Goal: Task Accomplishment & Management: Use online tool/utility

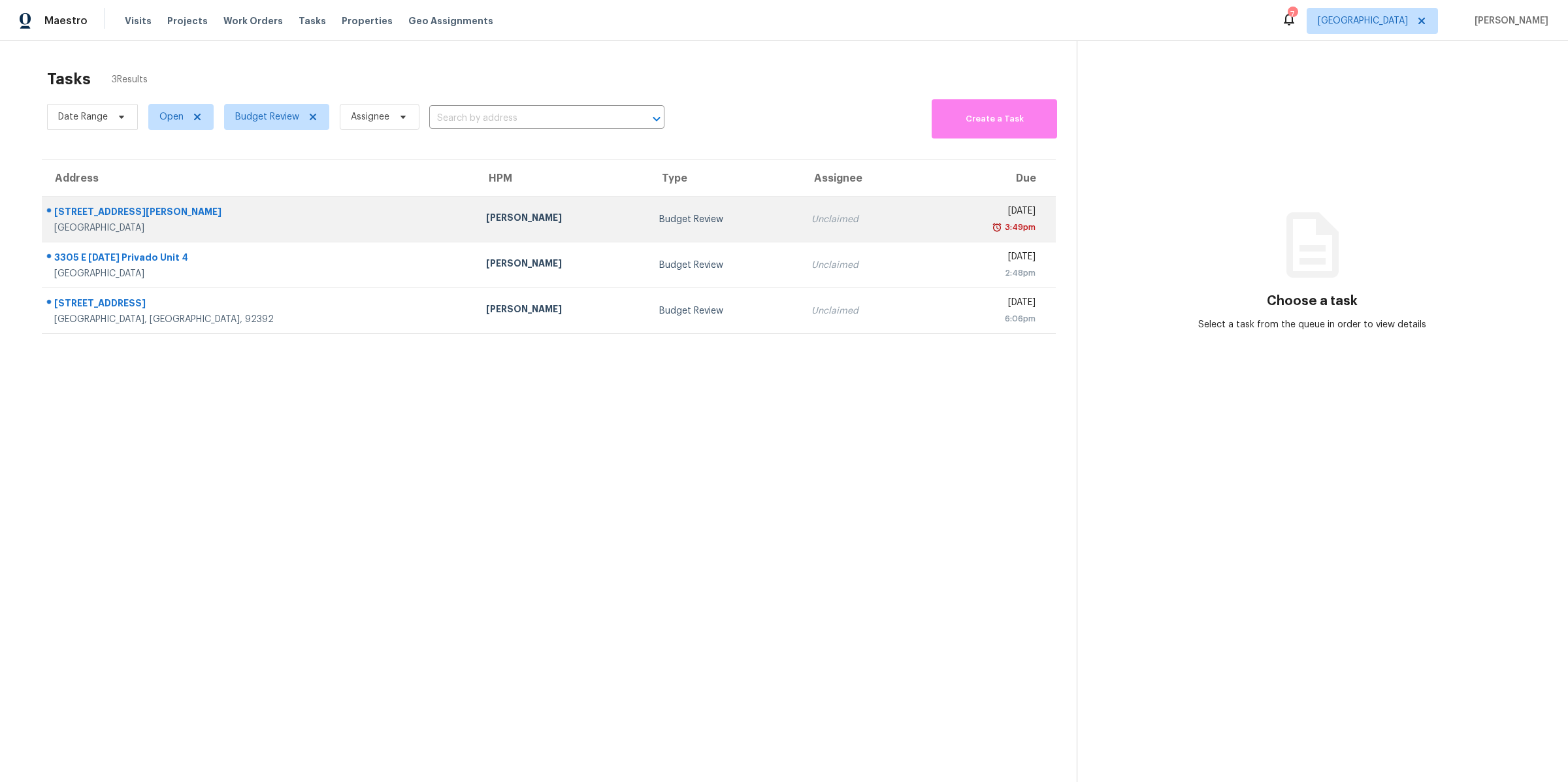
click at [268, 217] on div "[STREET_ADDRESS][PERSON_NAME]" at bounding box center [259, 213] width 411 height 16
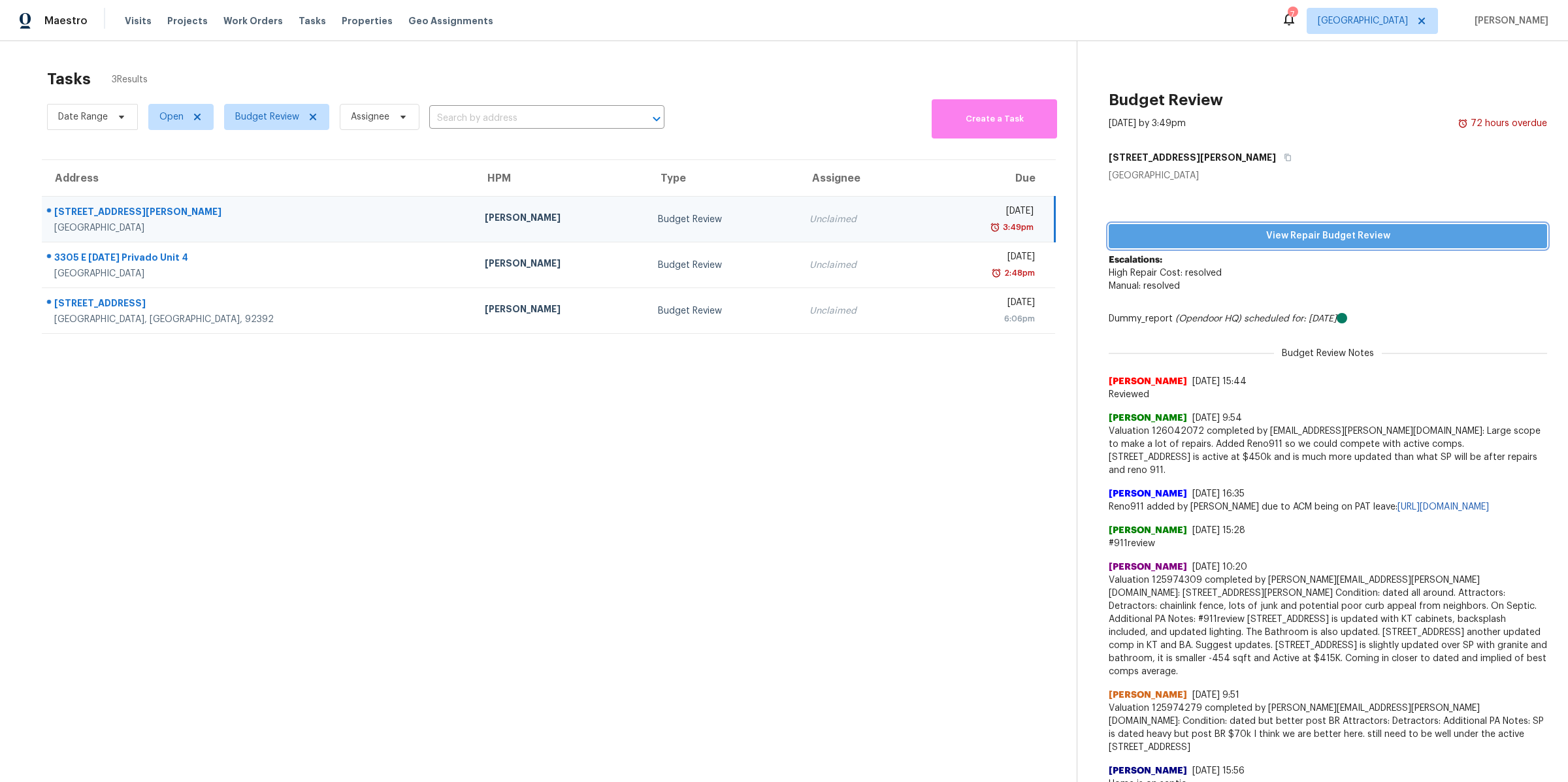
click at [1227, 241] on span "View Repair Budget Review" at bounding box center [1328, 236] width 417 height 16
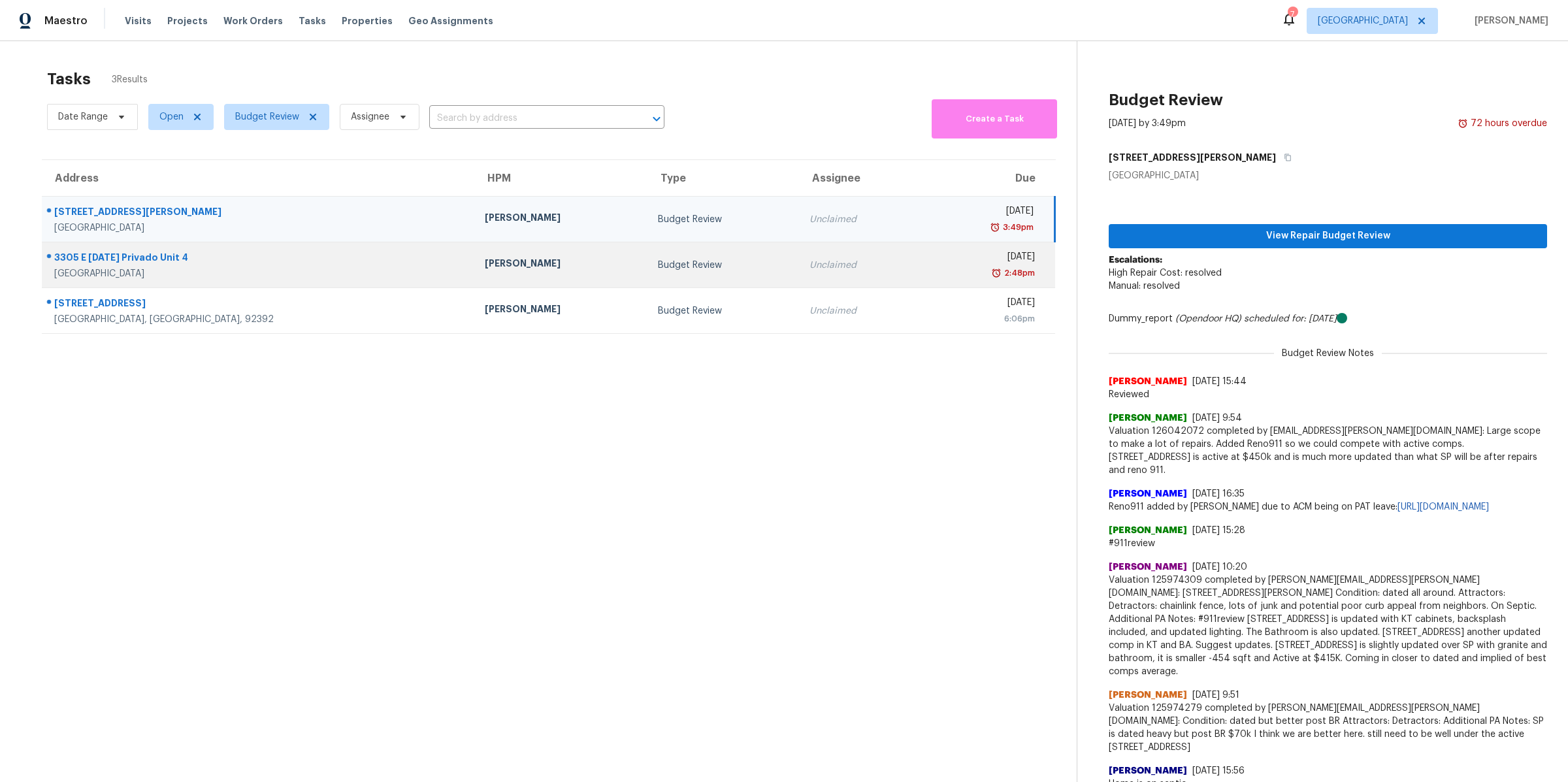
click at [311, 263] on div "3305 E [DATE] Privado Unit 4" at bounding box center [259, 259] width 410 height 16
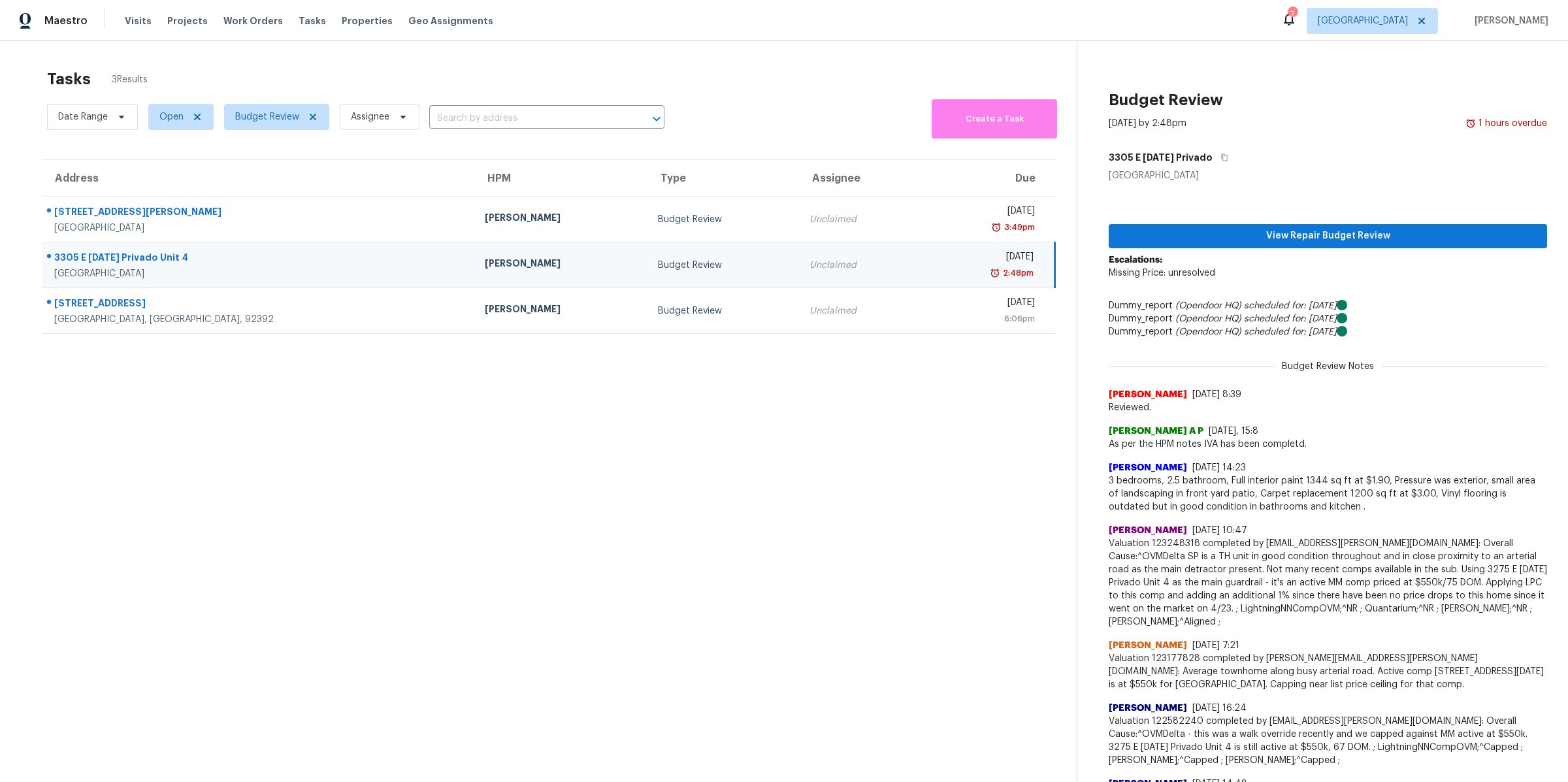
click at [271, 271] on div "[GEOGRAPHIC_DATA]" at bounding box center [259, 274] width 410 height 13
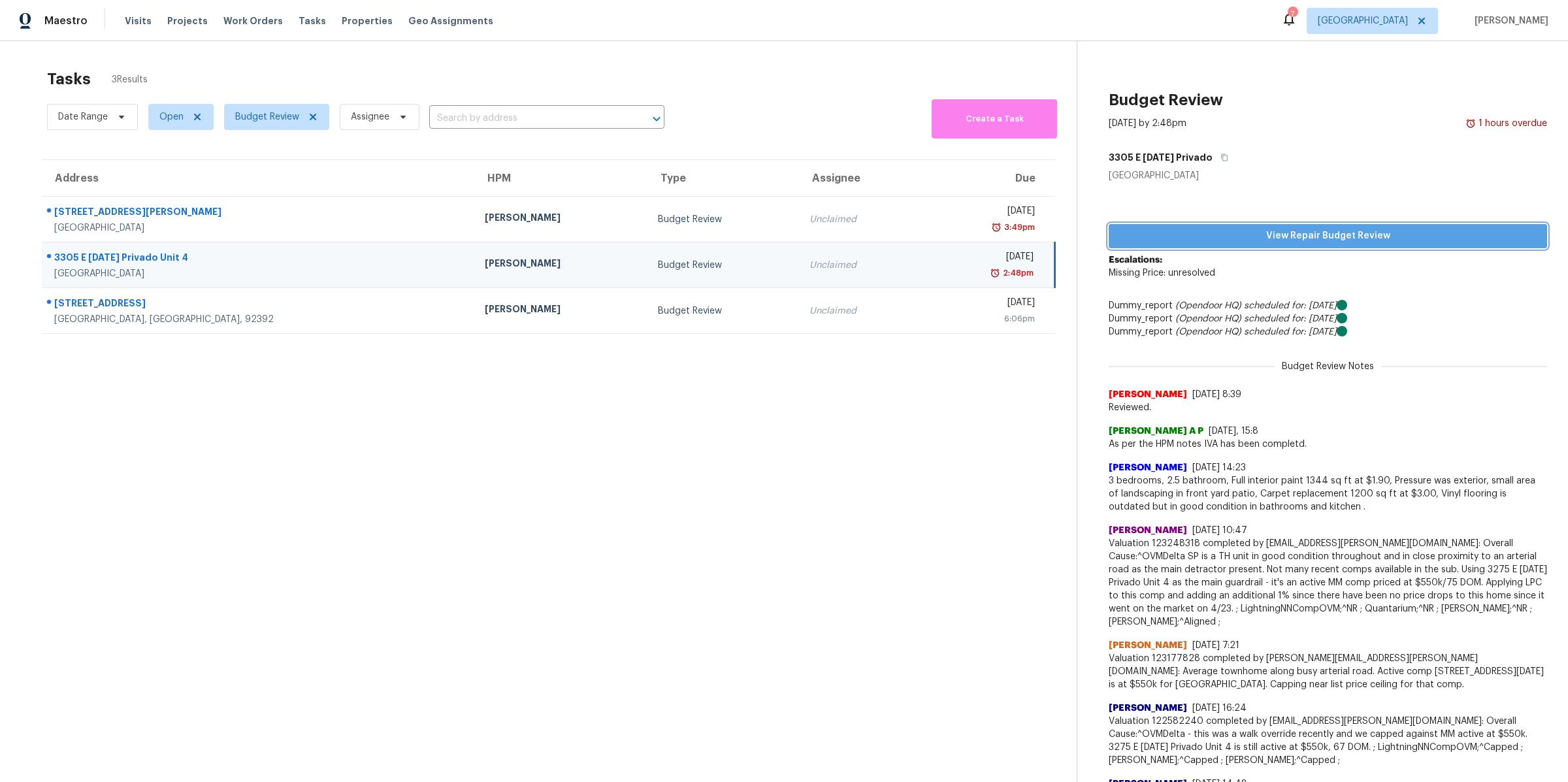
click at [1161, 237] on span "View Repair Budget Review" at bounding box center [1328, 236] width 417 height 16
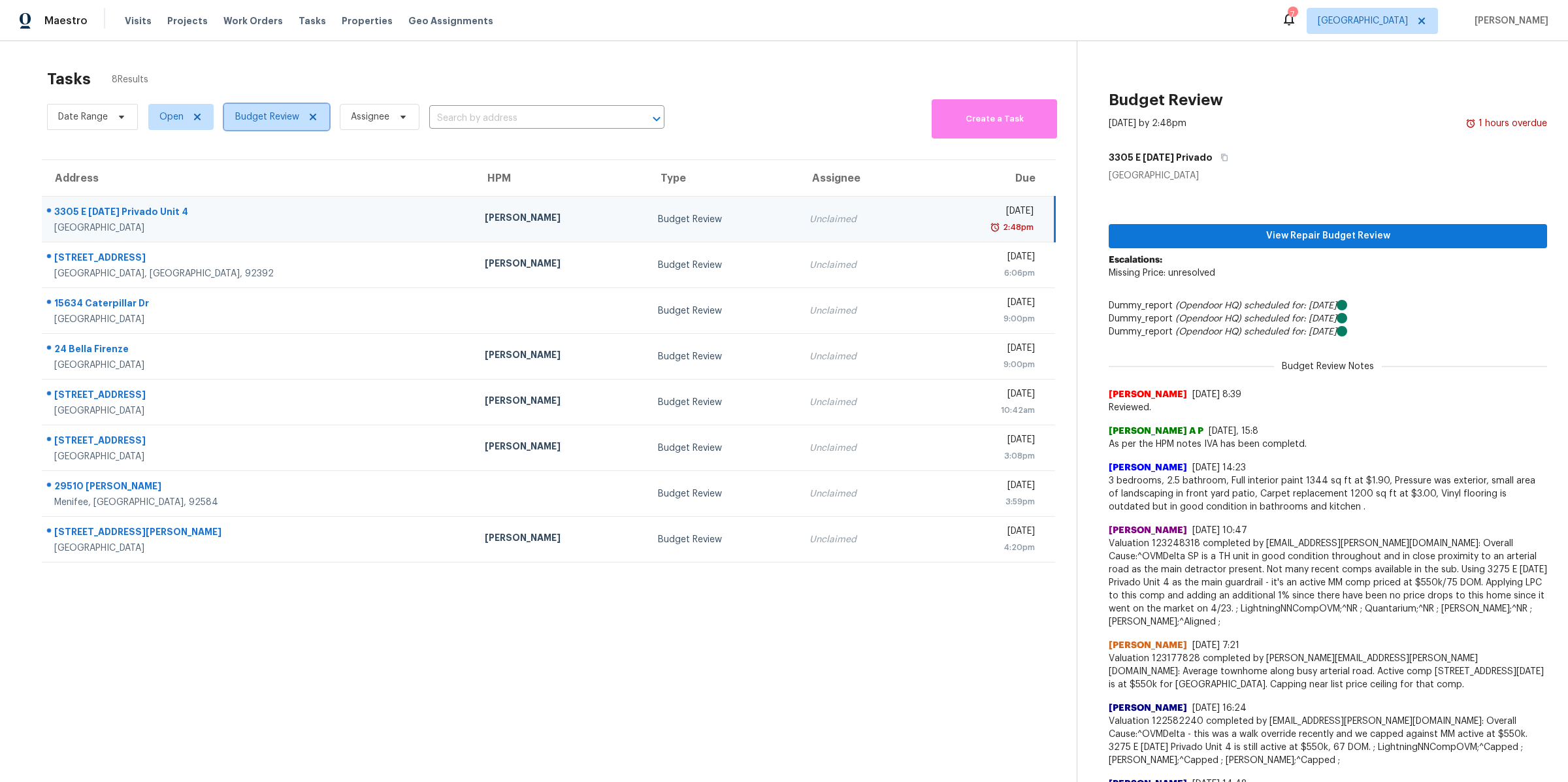
click at [300, 124] on span "Budget Review" at bounding box center [277, 117] width 106 height 26
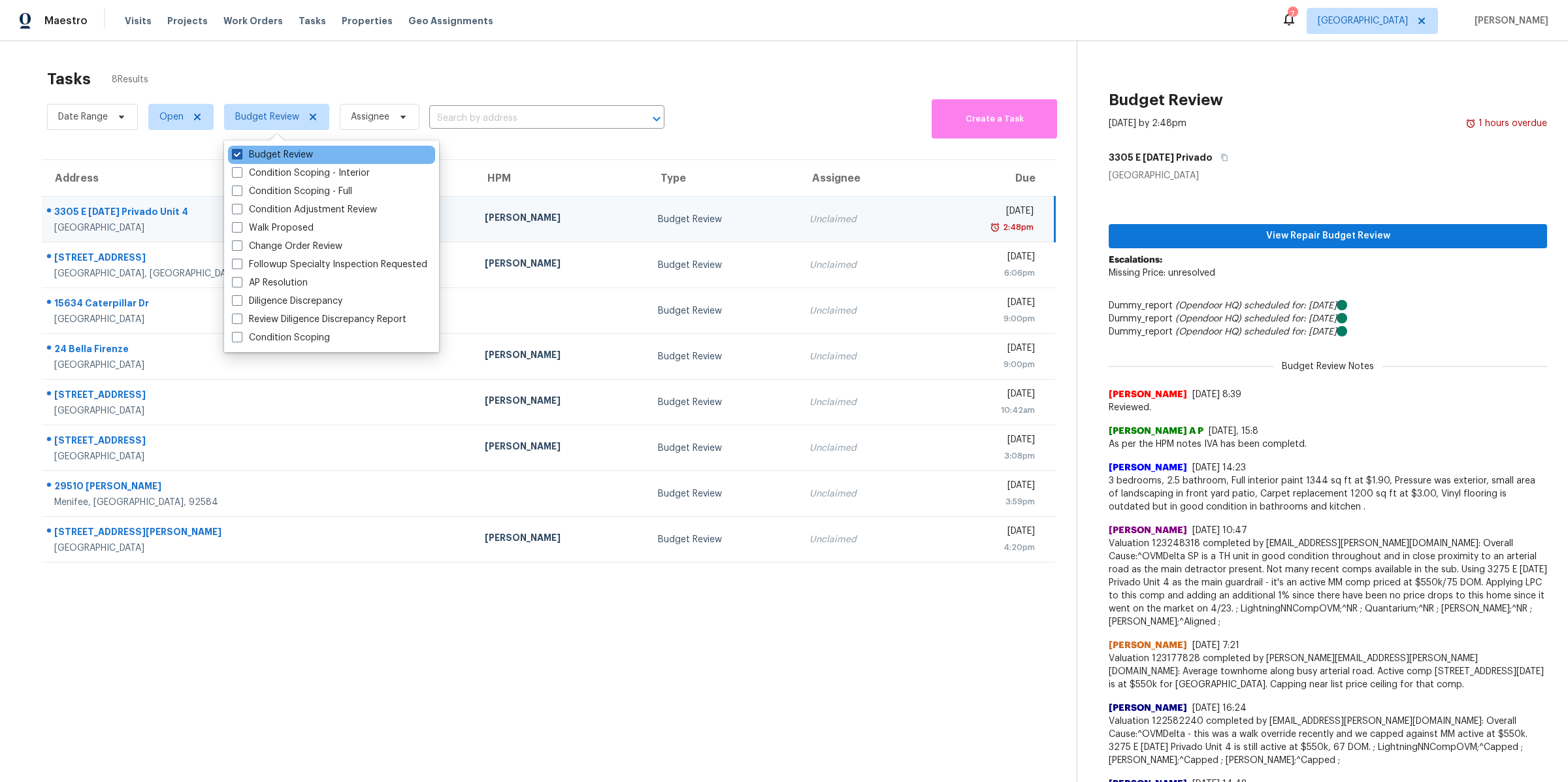
click at [259, 158] on label "Budget Review" at bounding box center [272, 155] width 81 height 13
click at [241, 157] on input "Budget Review" at bounding box center [236, 152] width 8 height 8
checkbox input "false"
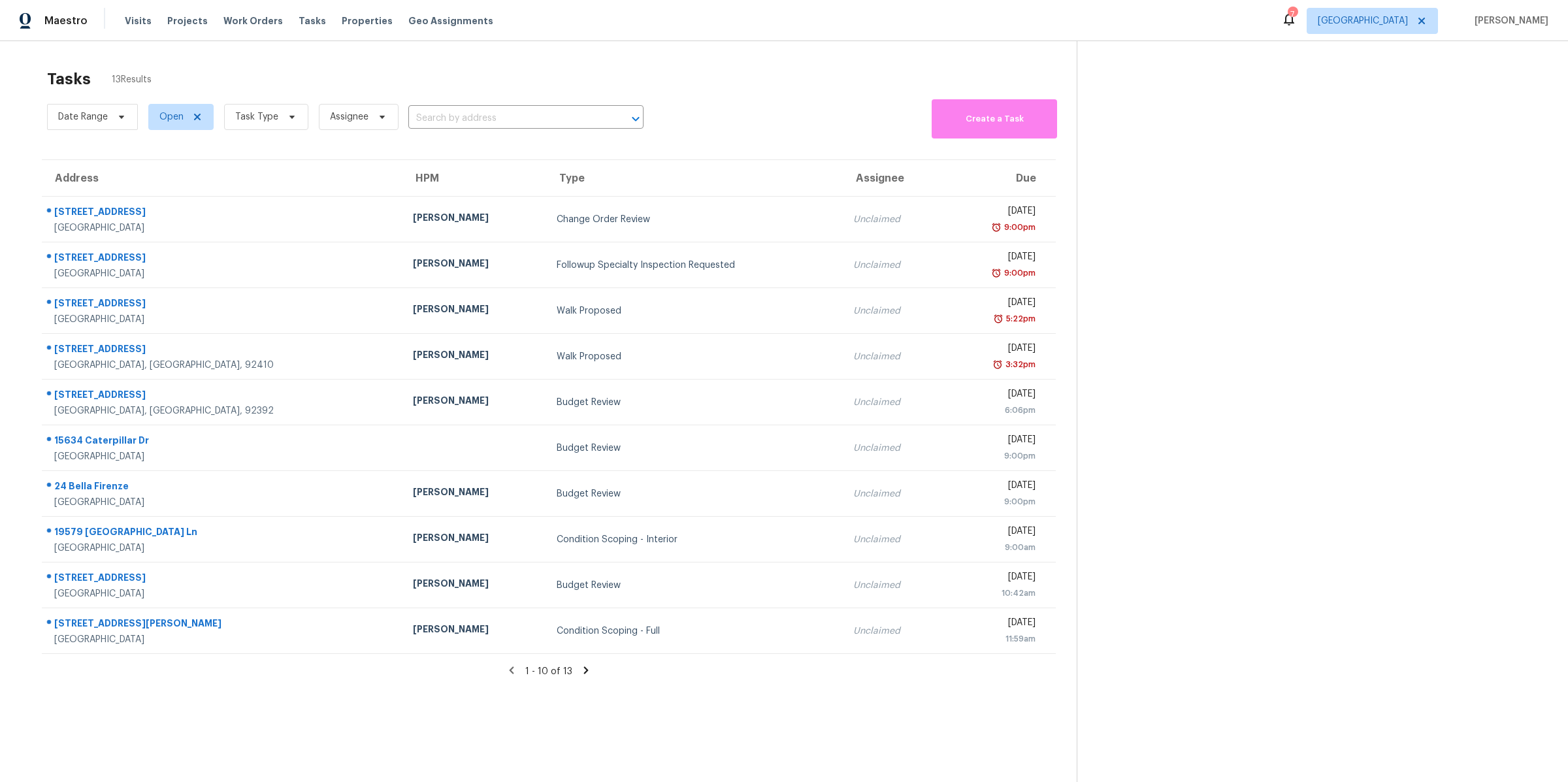
click at [1172, 469] on section at bounding box center [1312, 432] width 471 height 782
click at [277, 113] on span "Task Type" at bounding box center [266, 117] width 84 height 26
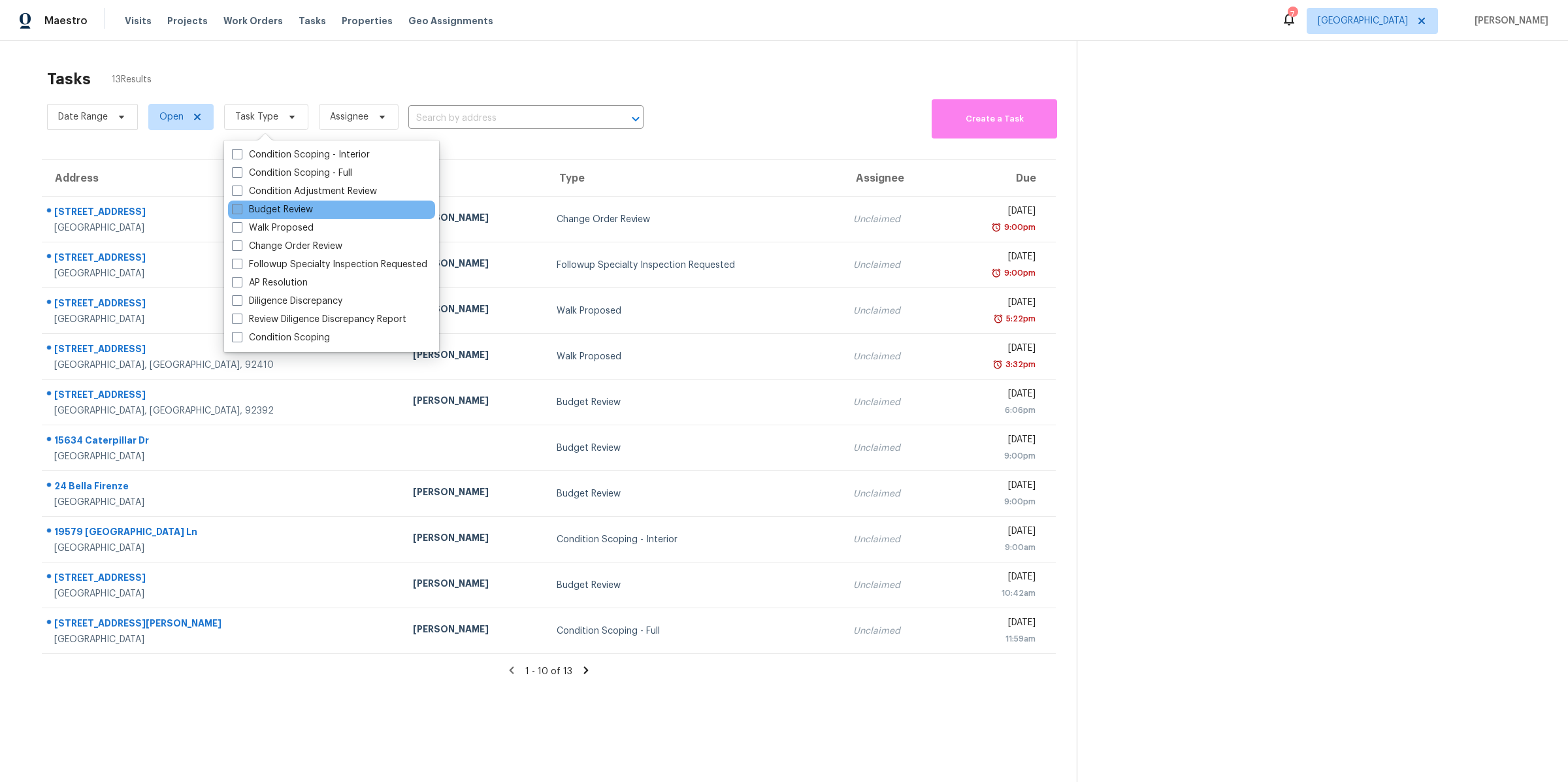
click at [235, 205] on span at bounding box center [237, 209] width 11 height 11
click at [235, 205] on input "Budget Review" at bounding box center [236, 207] width 8 height 8
checkbox input "true"
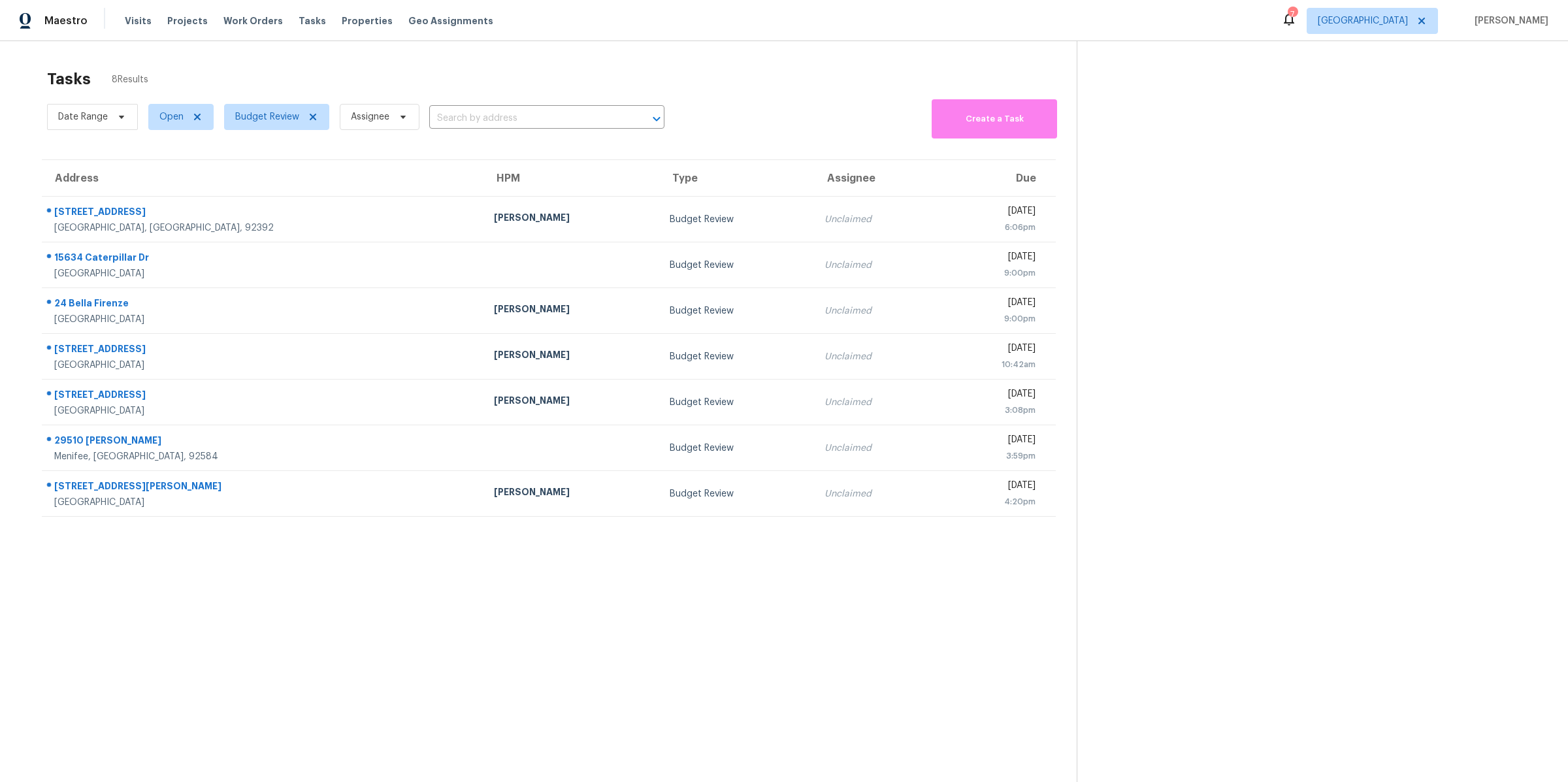
click at [178, 529] on section "Tasks 8 Results Date Range Open Budget Review Assignee ​ Create a Task Address …" at bounding box center [549, 443] width 1056 height 761
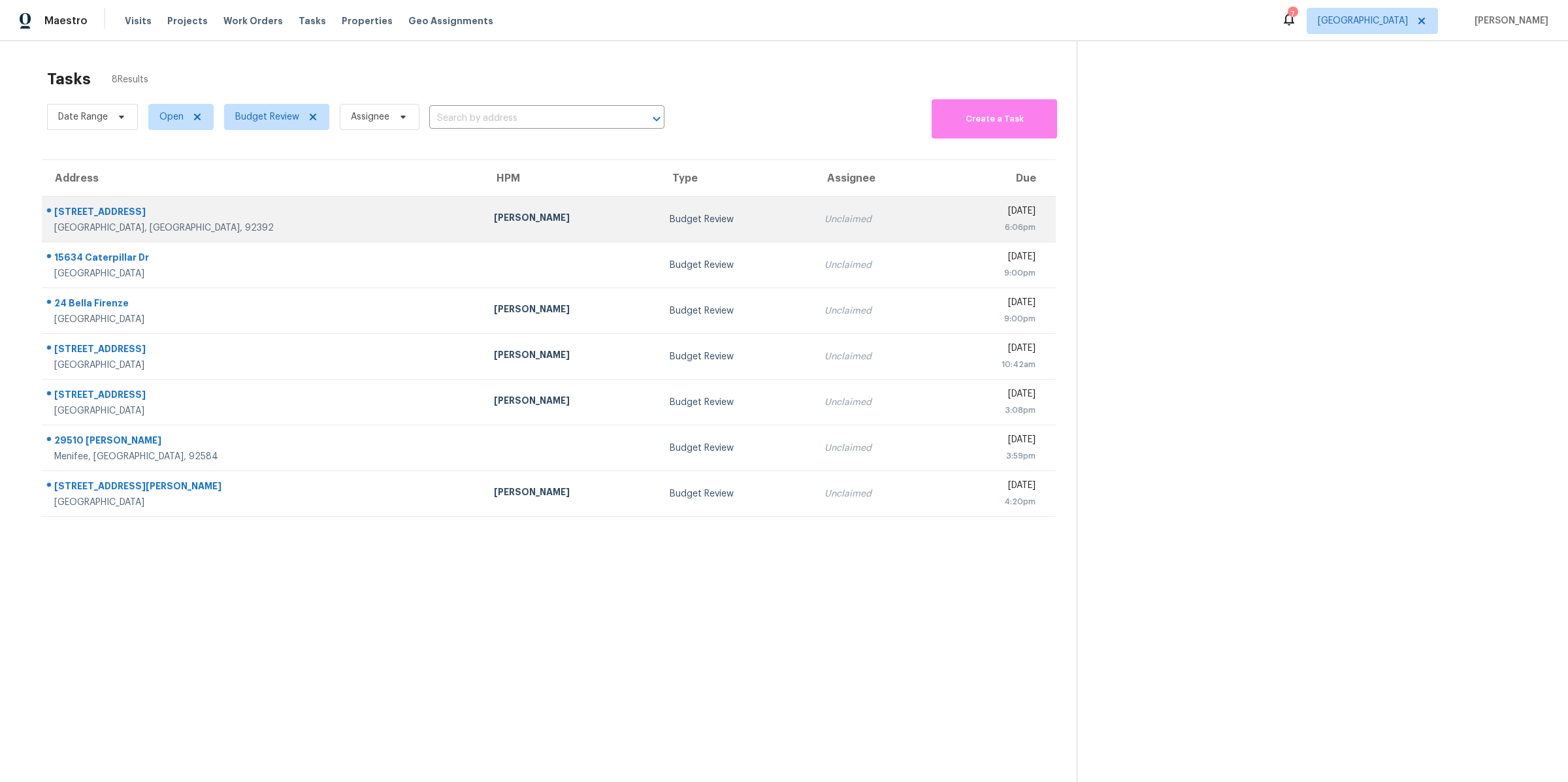
click at [208, 223] on div "[GEOGRAPHIC_DATA], [GEOGRAPHIC_DATA], 92392" at bounding box center [264, 228] width 419 height 13
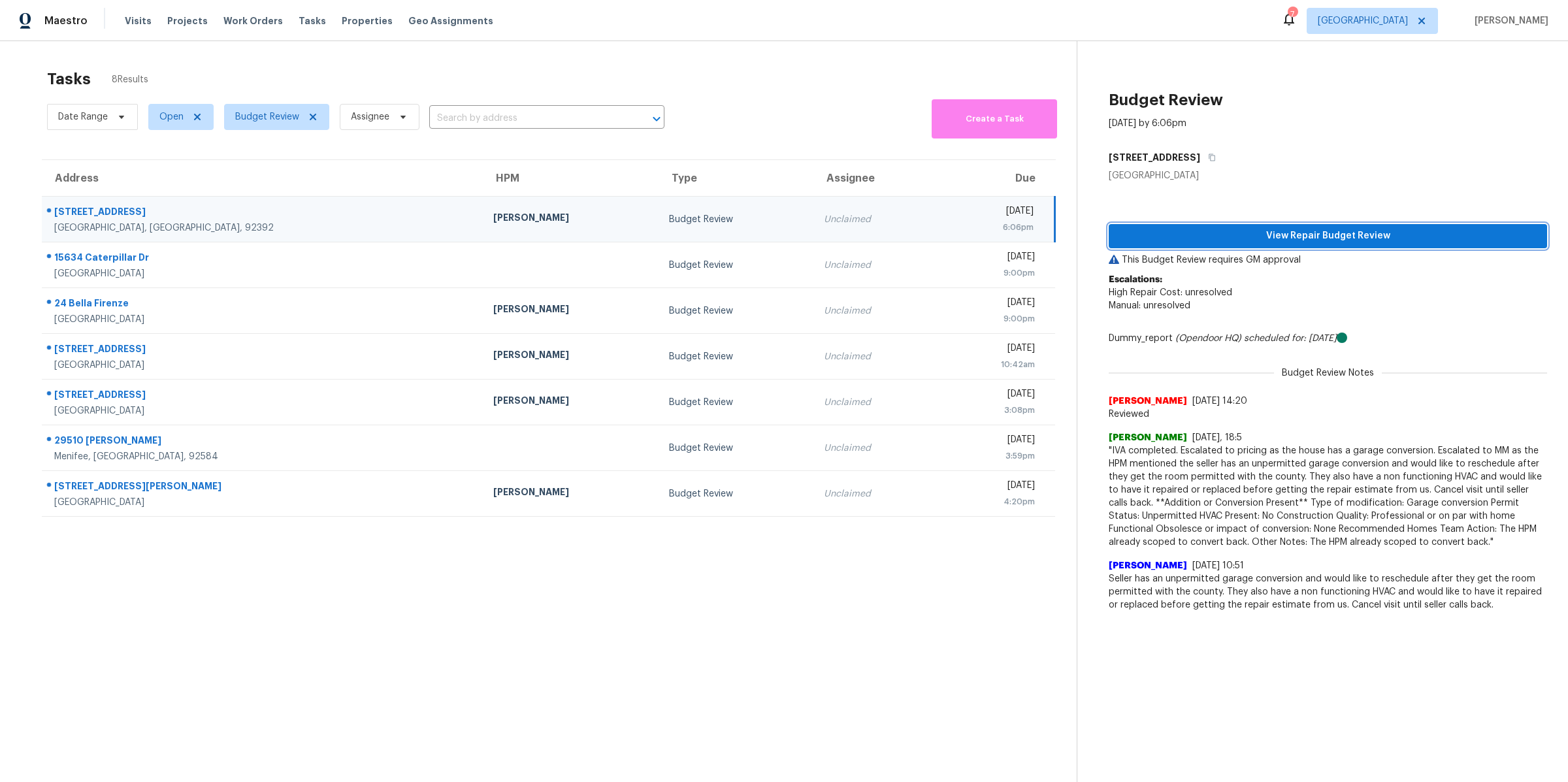
click at [1181, 240] on span "View Repair Budget Review" at bounding box center [1328, 236] width 417 height 16
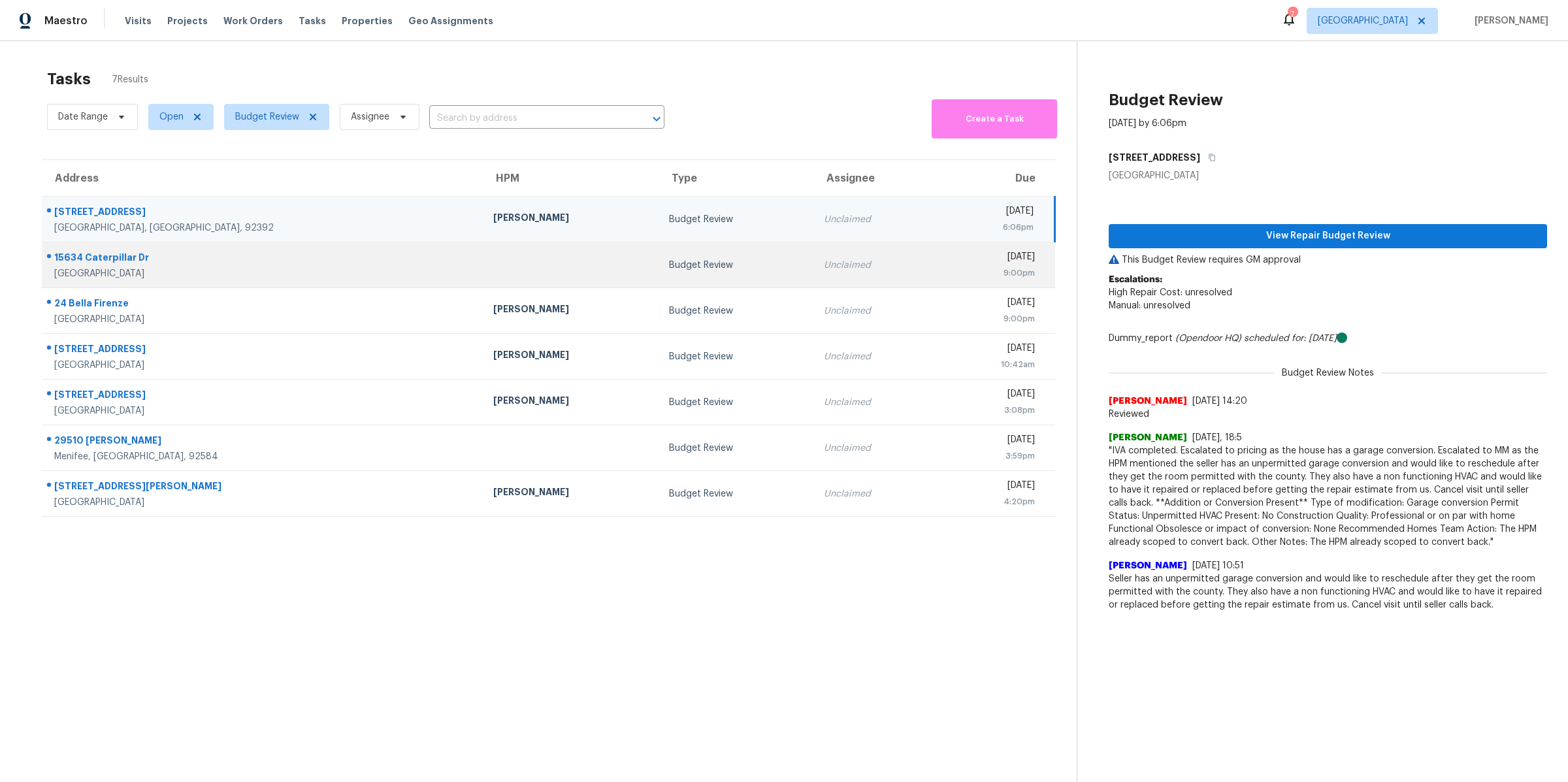
click at [173, 273] on div "[GEOGRAPHIC_DATA]" at bounding box center [263, 274] width 418 height 13
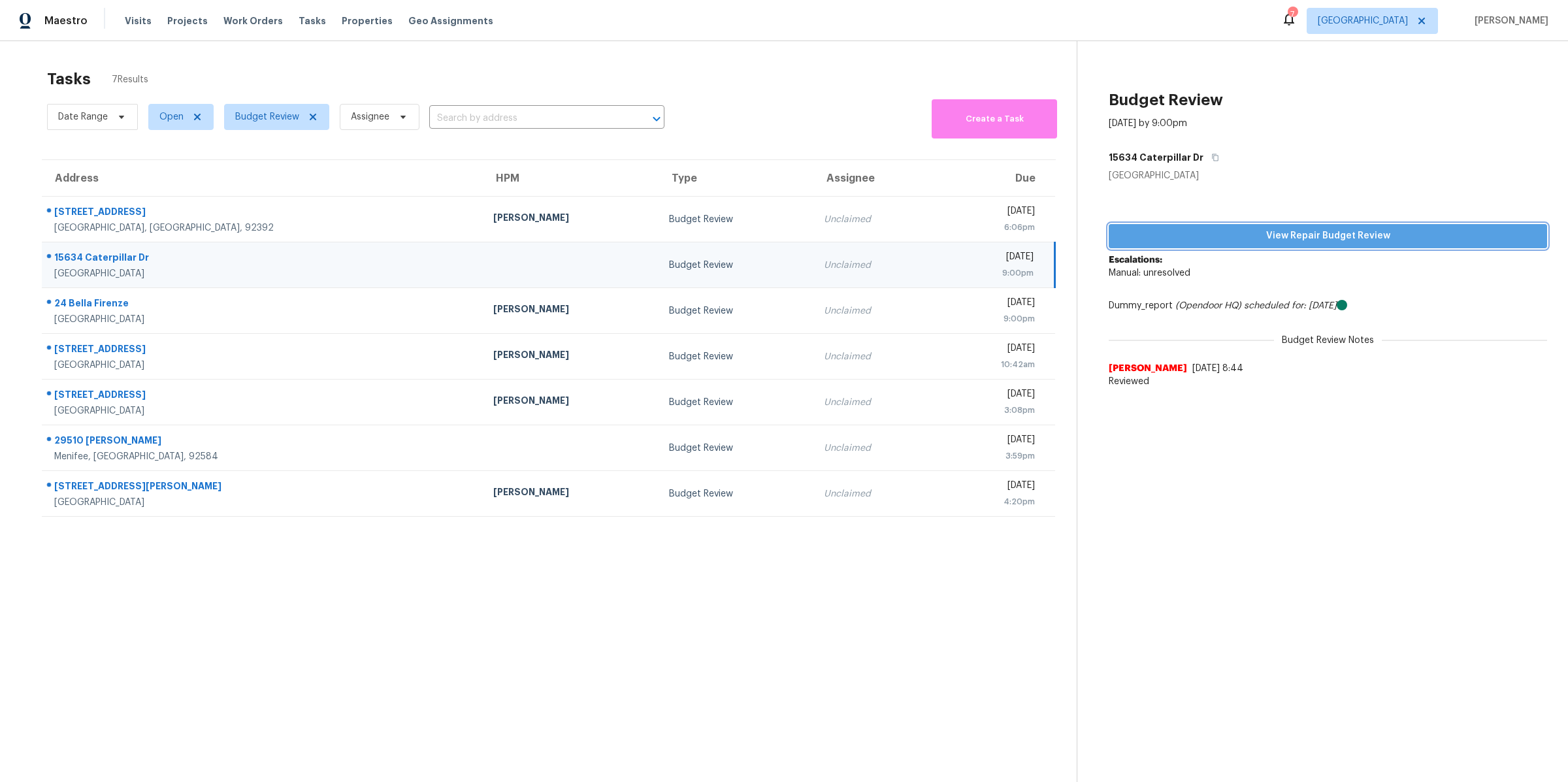
click at [1202, 235] on span "View Repair Budget Review" at bounding box center [1328, 236] width 417 height 16
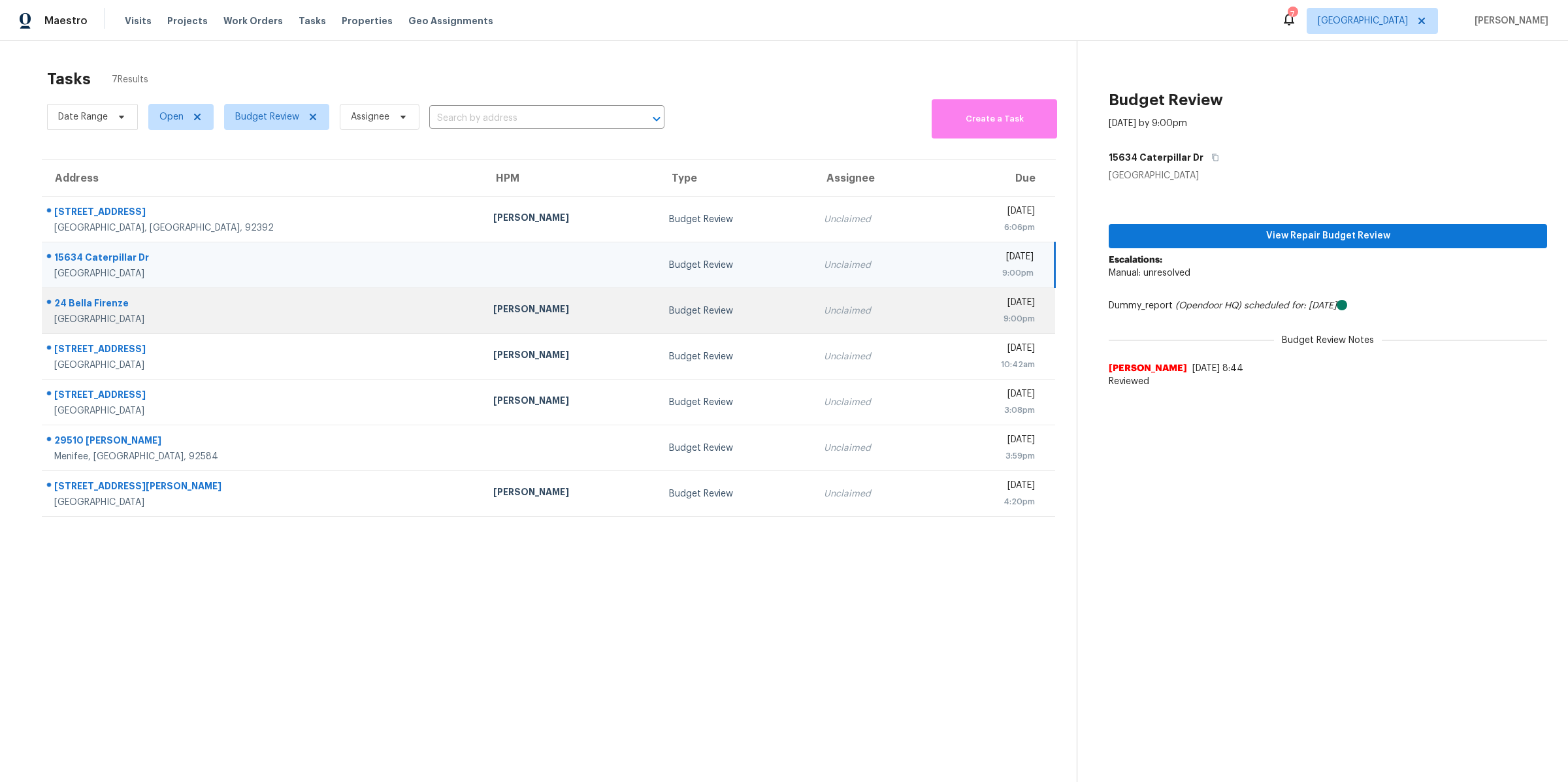
click at [175, 319] on div "[GEOGRAPHIC_DATA]" at bounding box center [263, 319] width 418 height 13
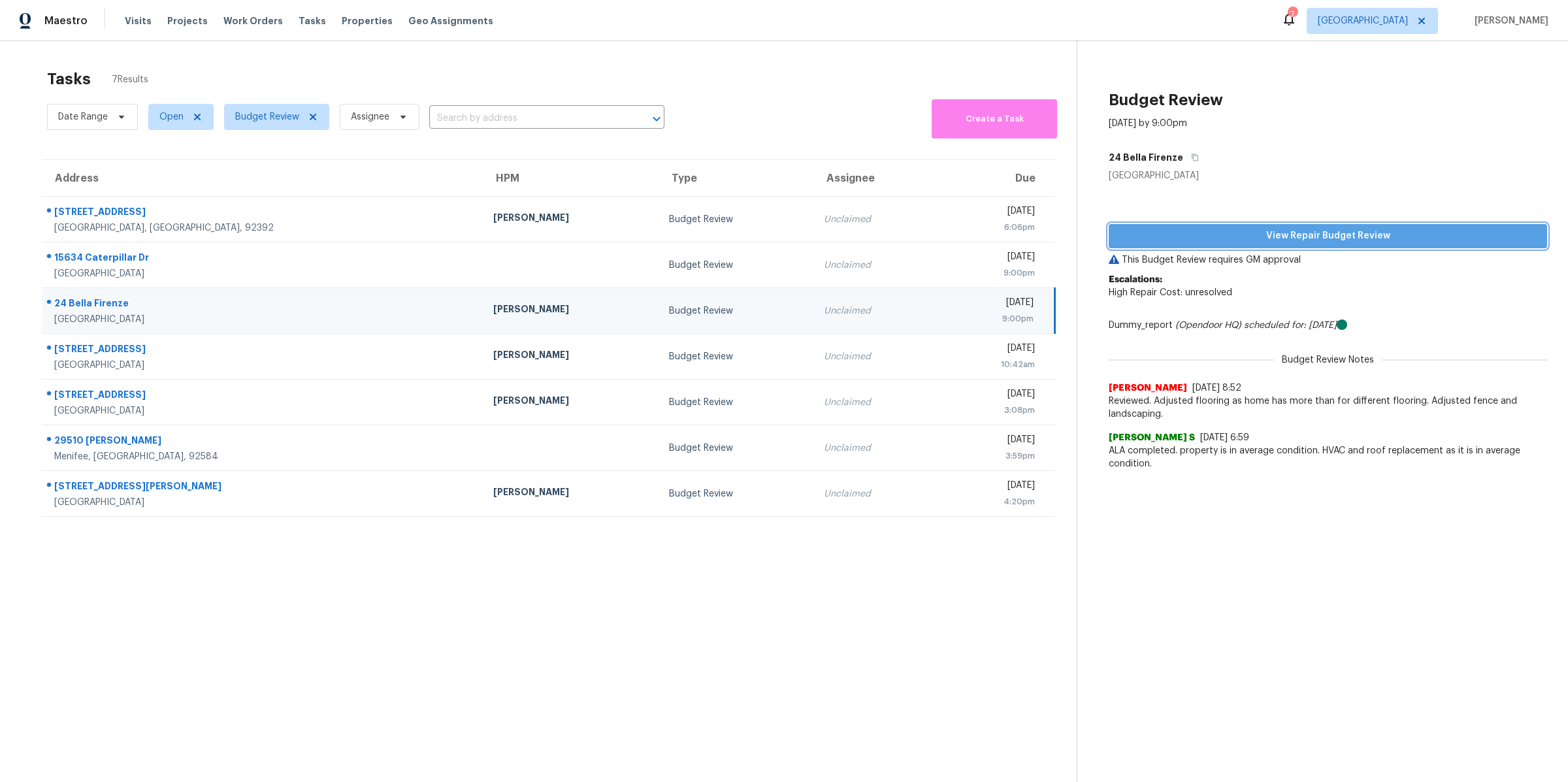
click at [1229, 236] on span "View Repair Budget Review" at bounding box center [1328, 236] width 417 height 16
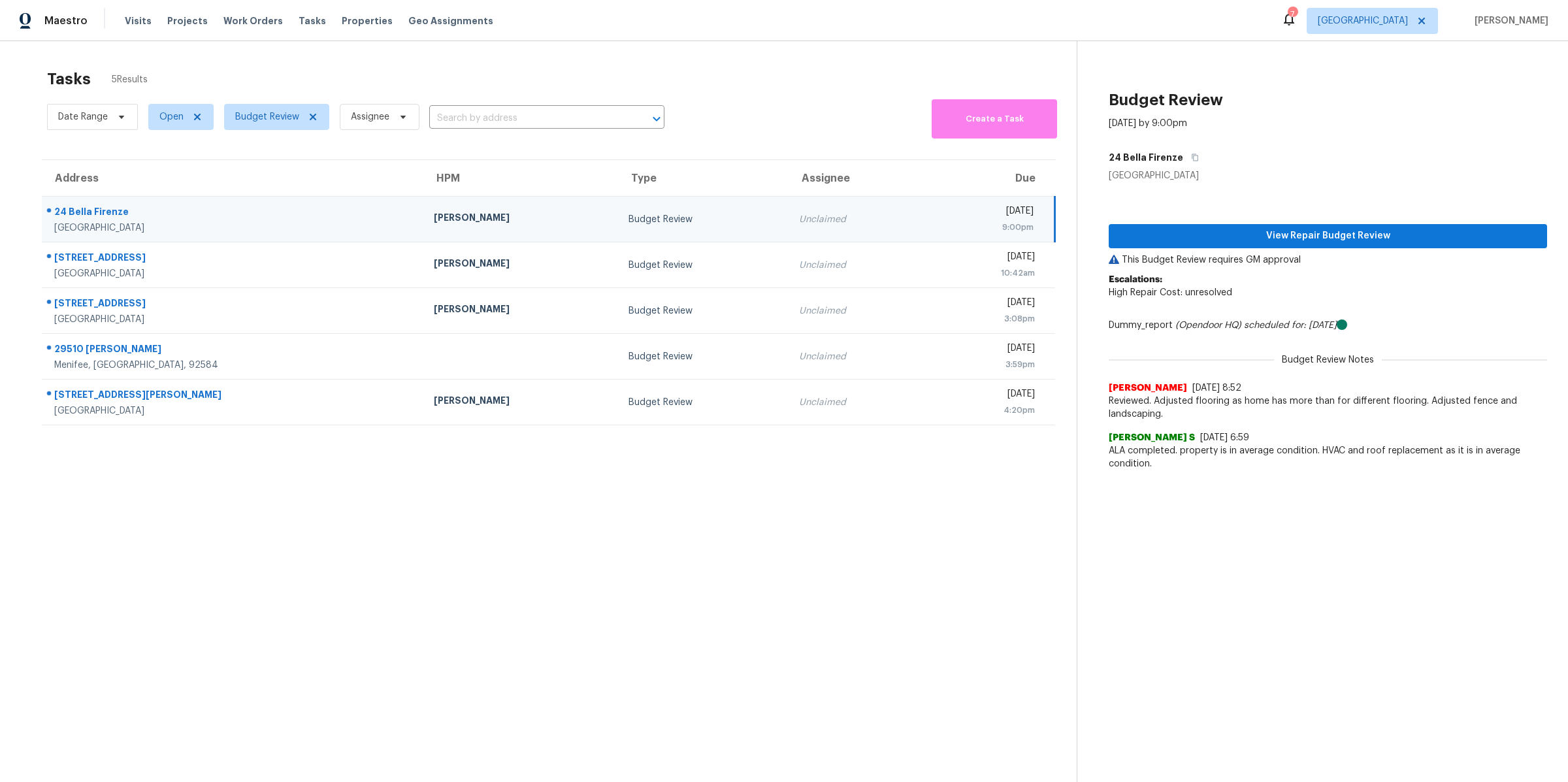
click at [251, 215] on div "24 Bella Firenze" at bounding box center [233, 213] width 358 height 16
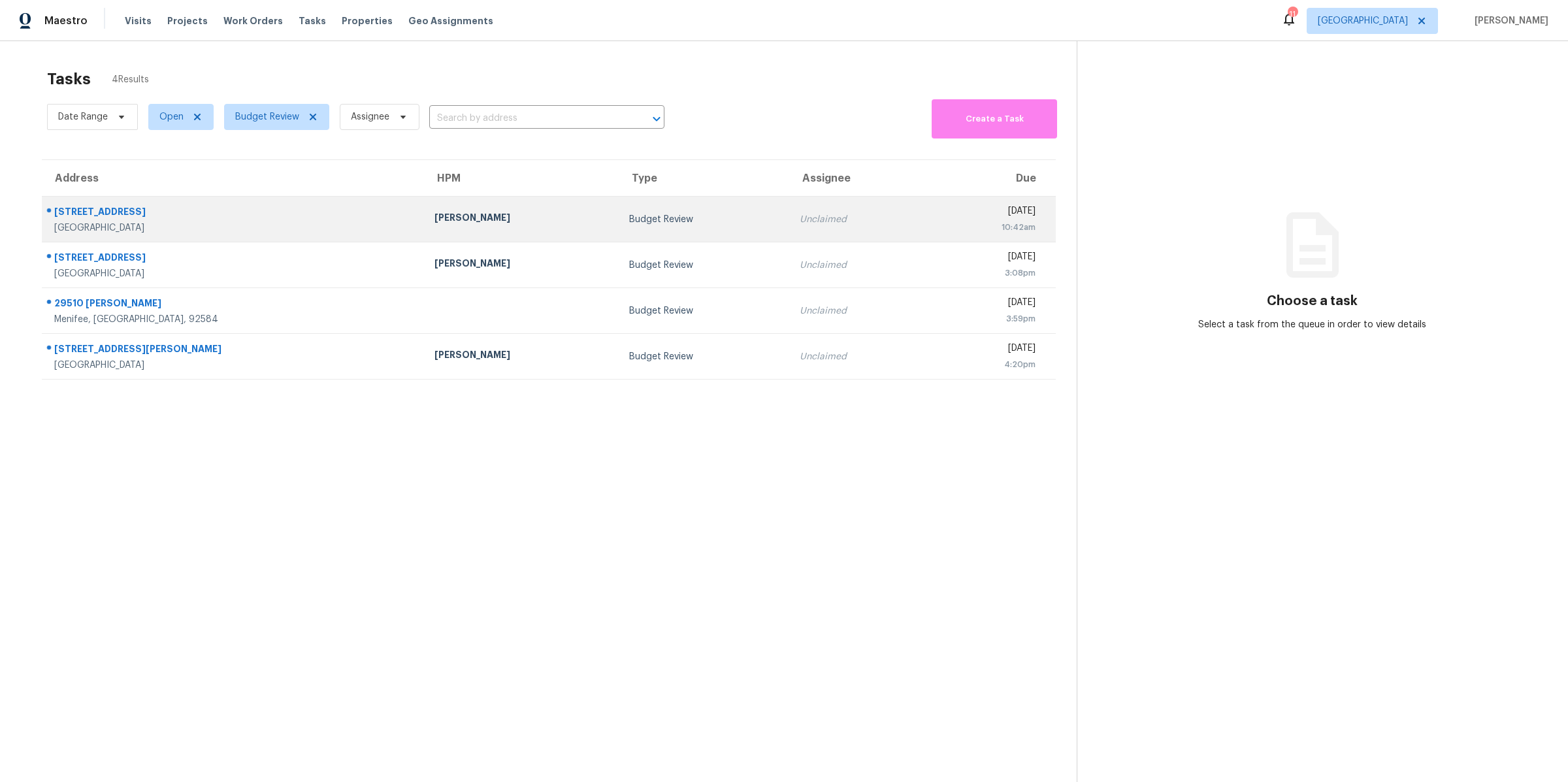
click at [222, 227] on div "Chino Hills, CA, 91709" at bounding box center [233, 228] width 359 height 13
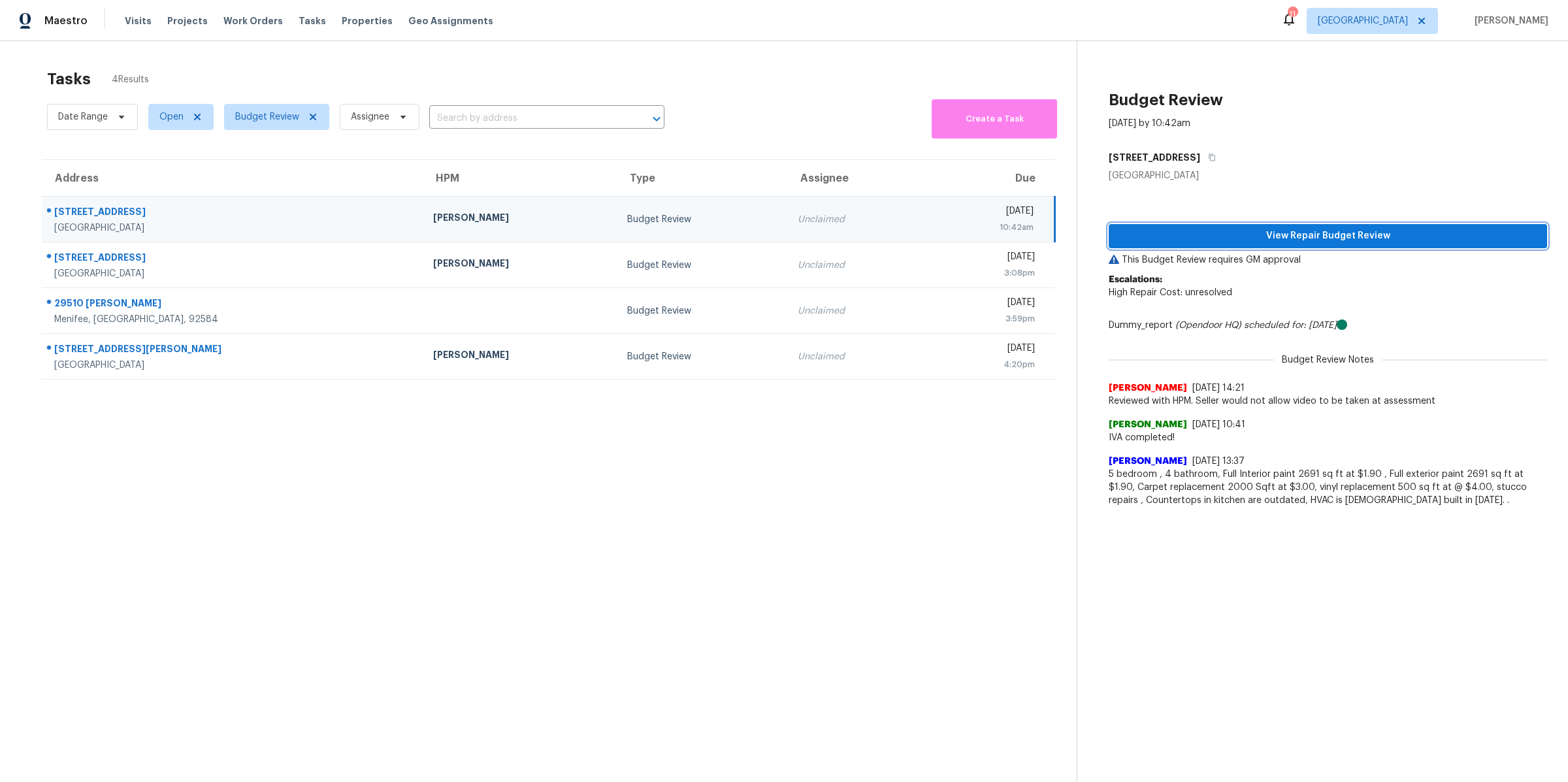
click at [1169, 241] on span "View Repair Budget Review" at bounding box center [1328, 236] width 417 height 16
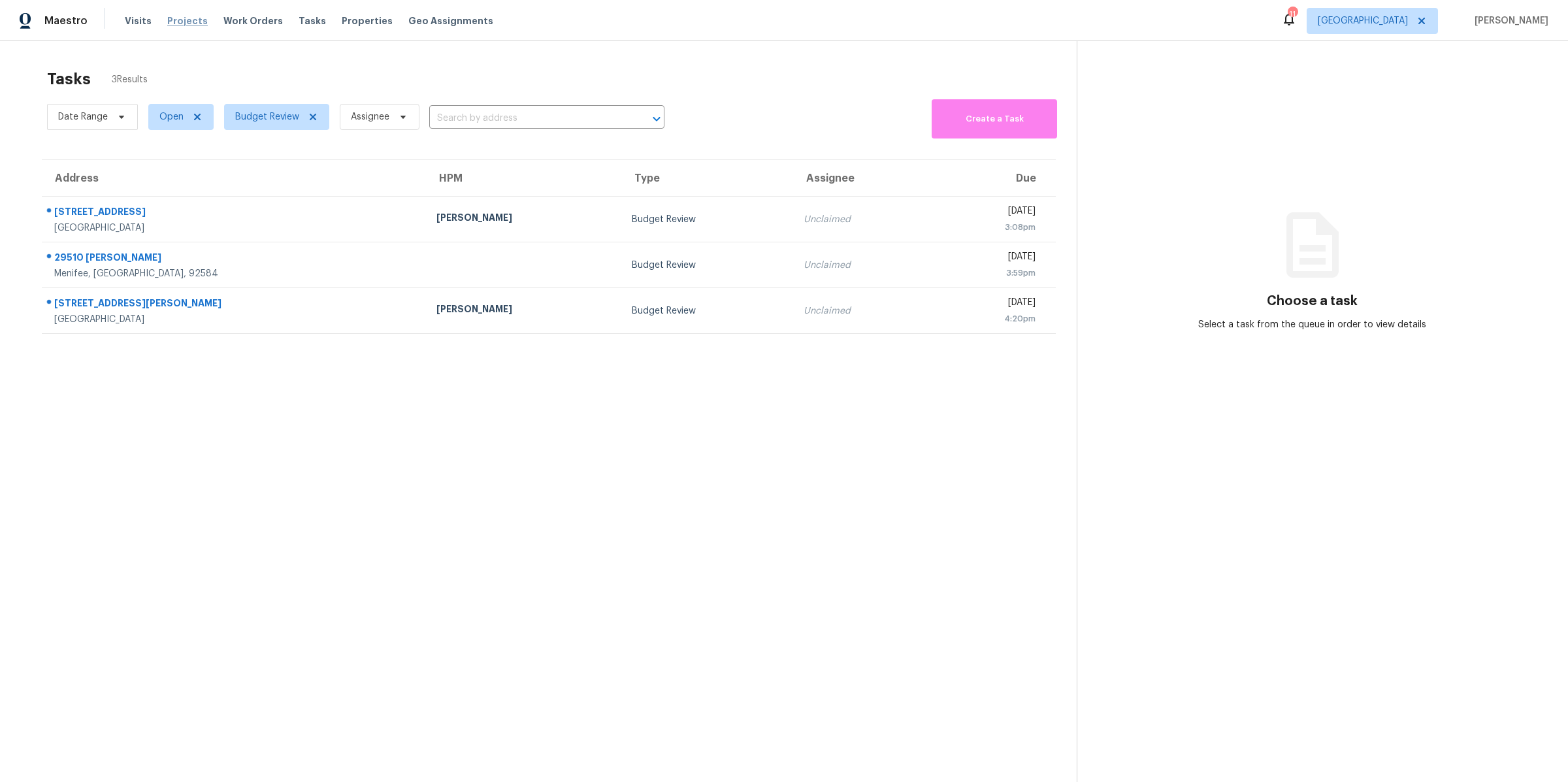
click at [183, 21] on span "Projects" at bounding box center [187, 21] width 40 height 13
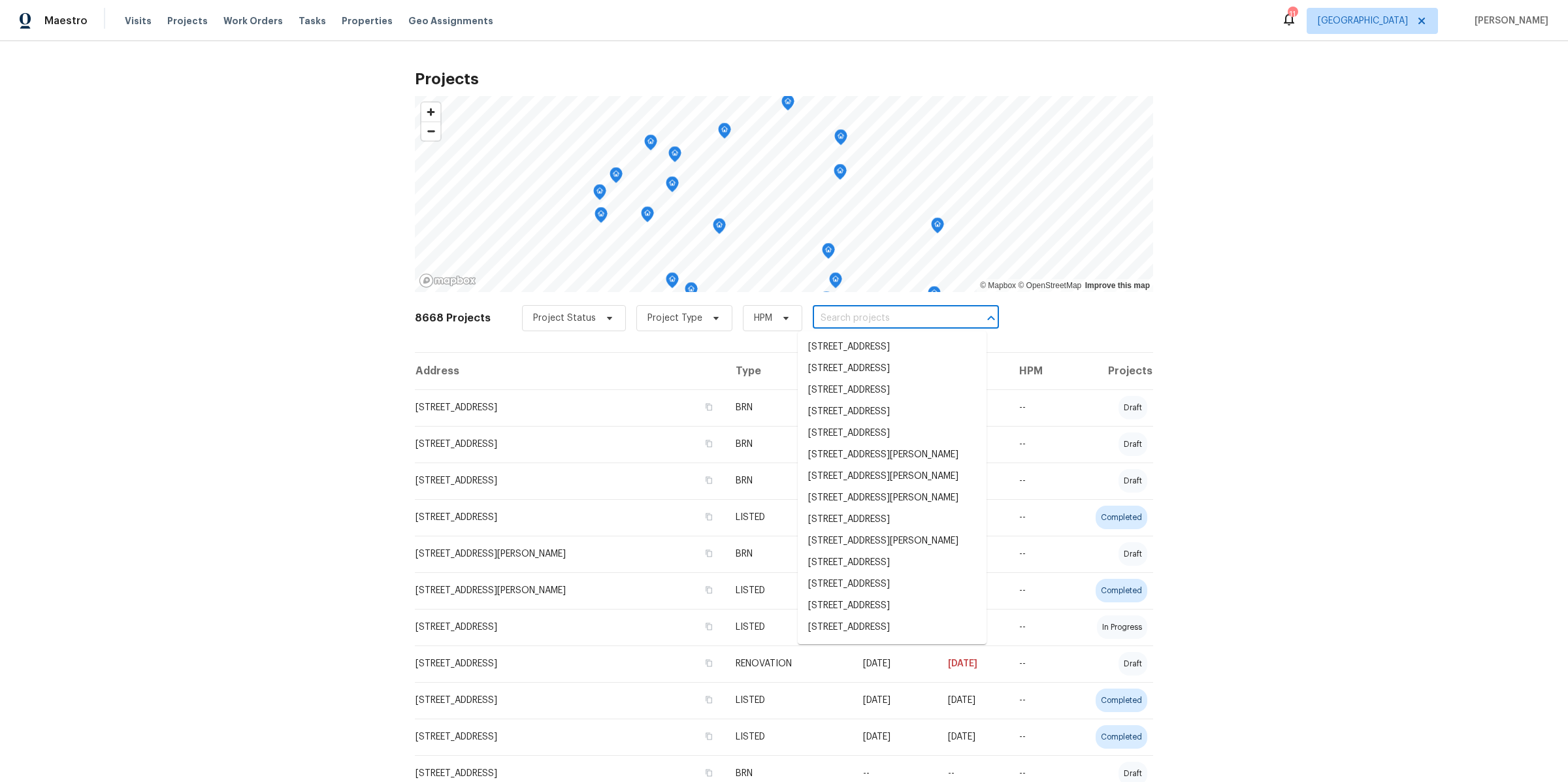
click at [895, 316] on input "text" at bounding box center [887, 318] width 150 height 20
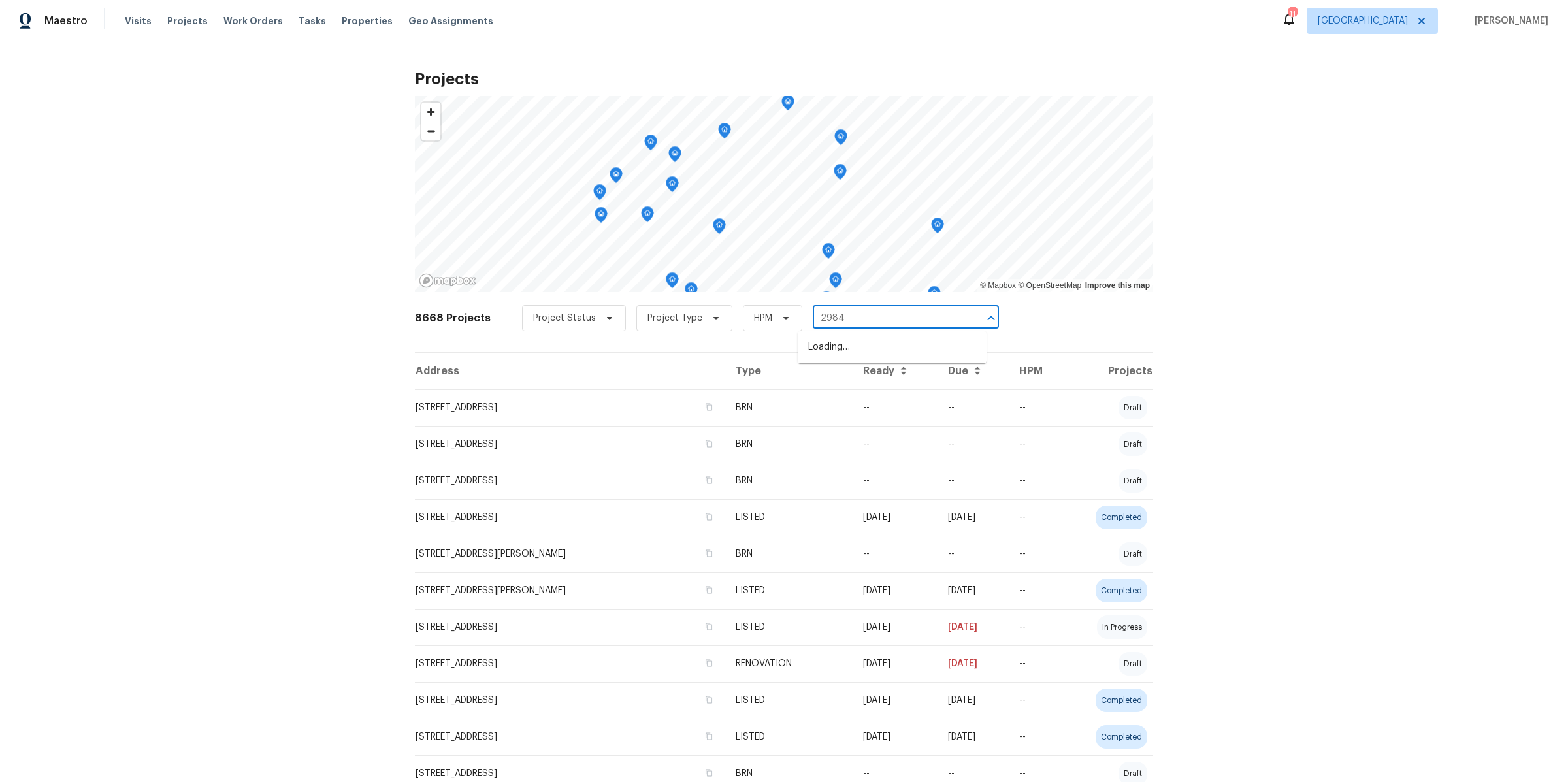
type input "29840"
click at [860, 357] on li "29840 Avenida De Real, Menifee, CA 92586" at bounding box center [892, 347] width 189 height 21
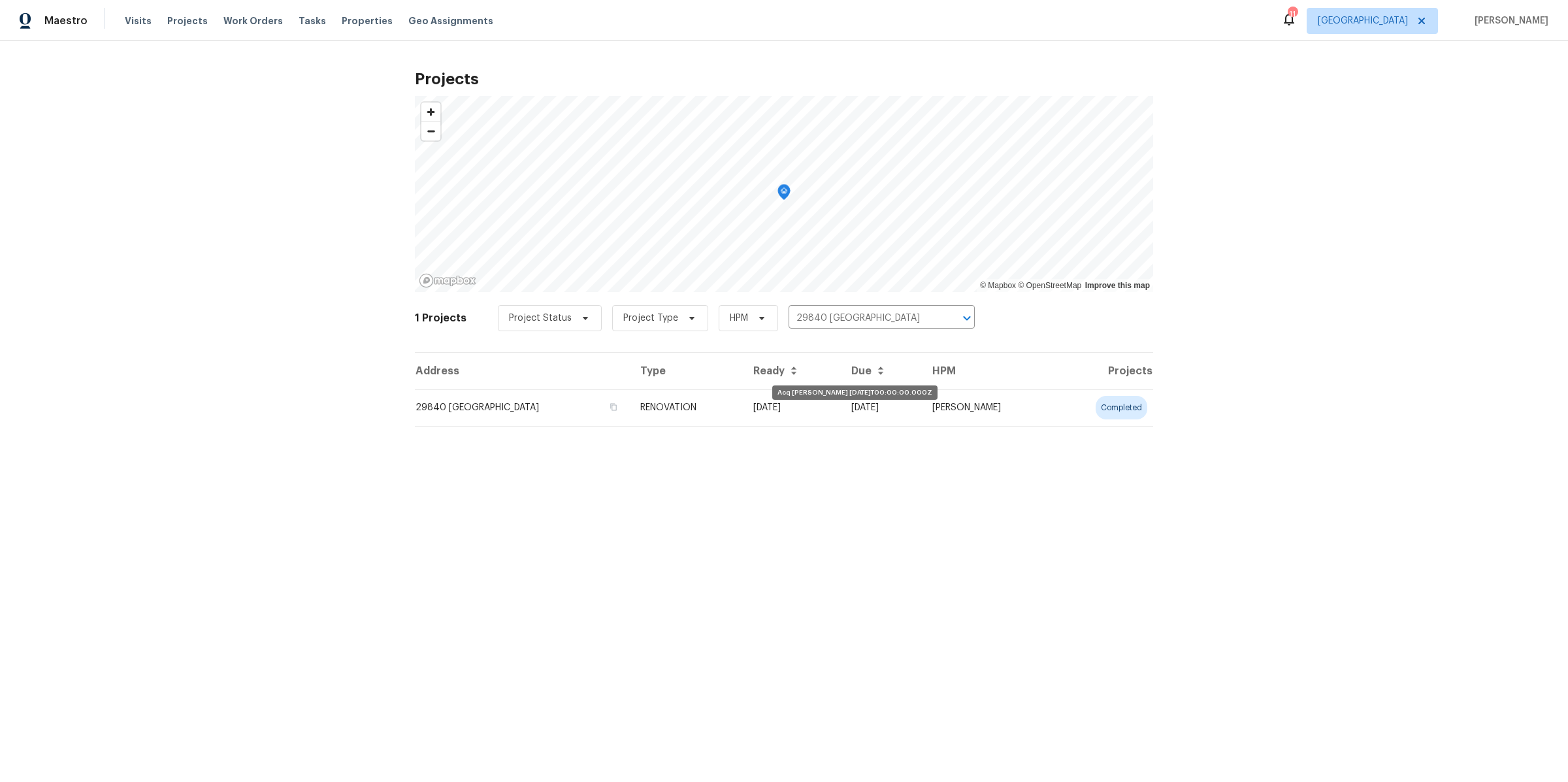
click at [781, 410] on td "08/25/25" at bounding box center [792, 407] width 98 height 37
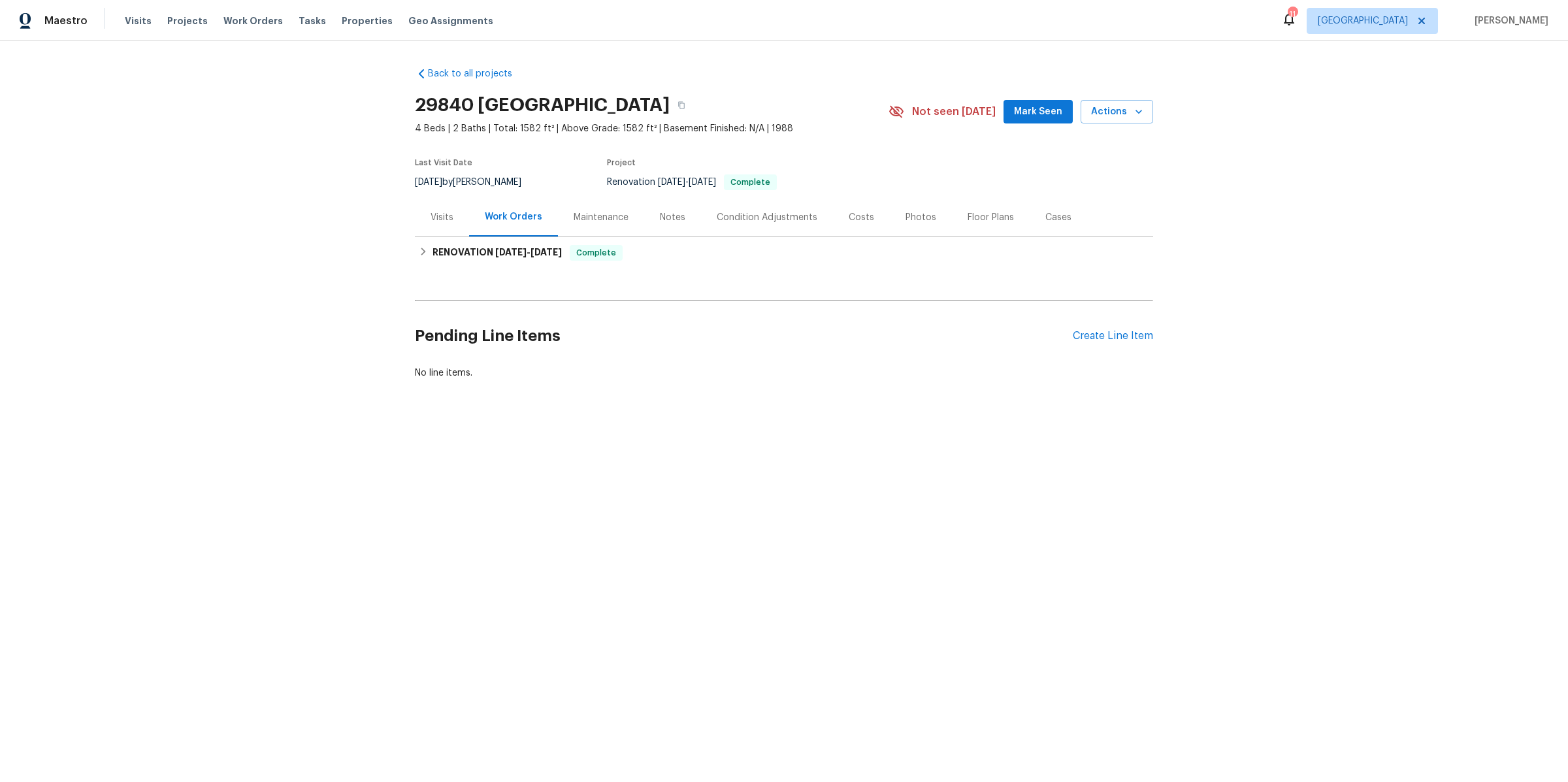
click at [909, 212] on div "Photos" at bounding box center [921, 218] width 31 height 13
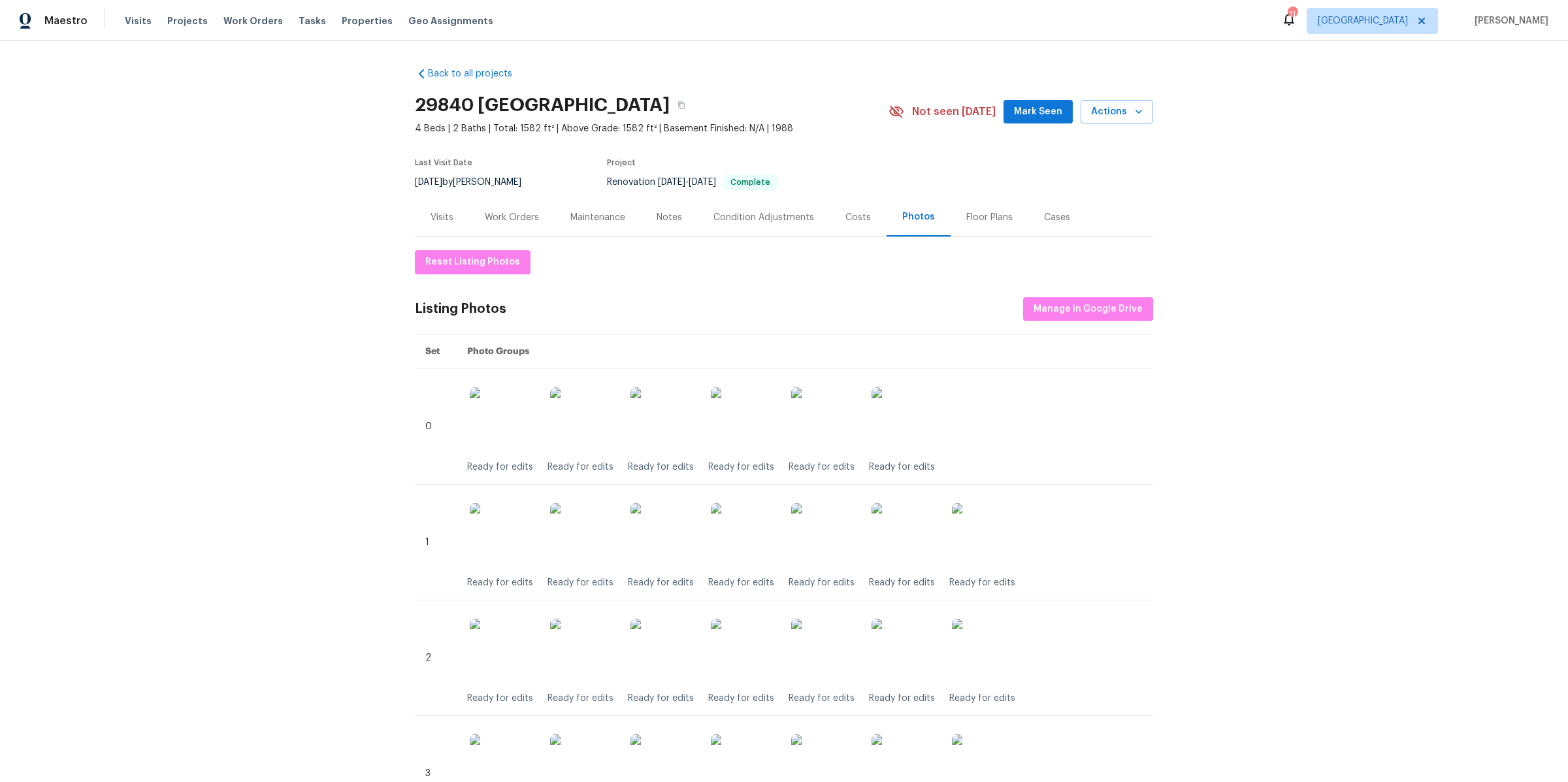
click at [747, 215] on div "Condition Adjustments" at bounding box center [764, 218] width 101 height 13
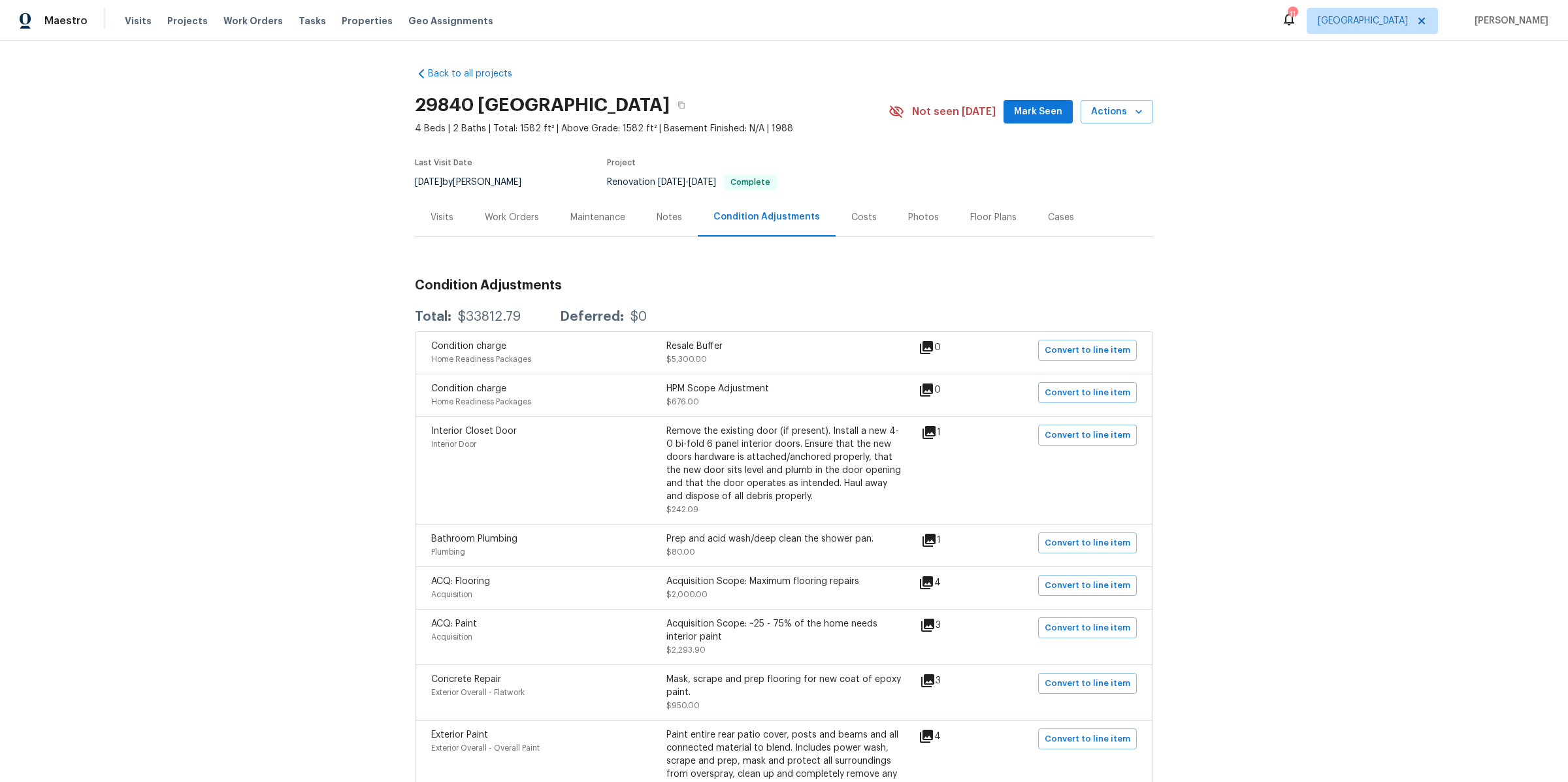
click at [852, 219] on div "Costs" at bounding box center [863, 218] width 25 height 13
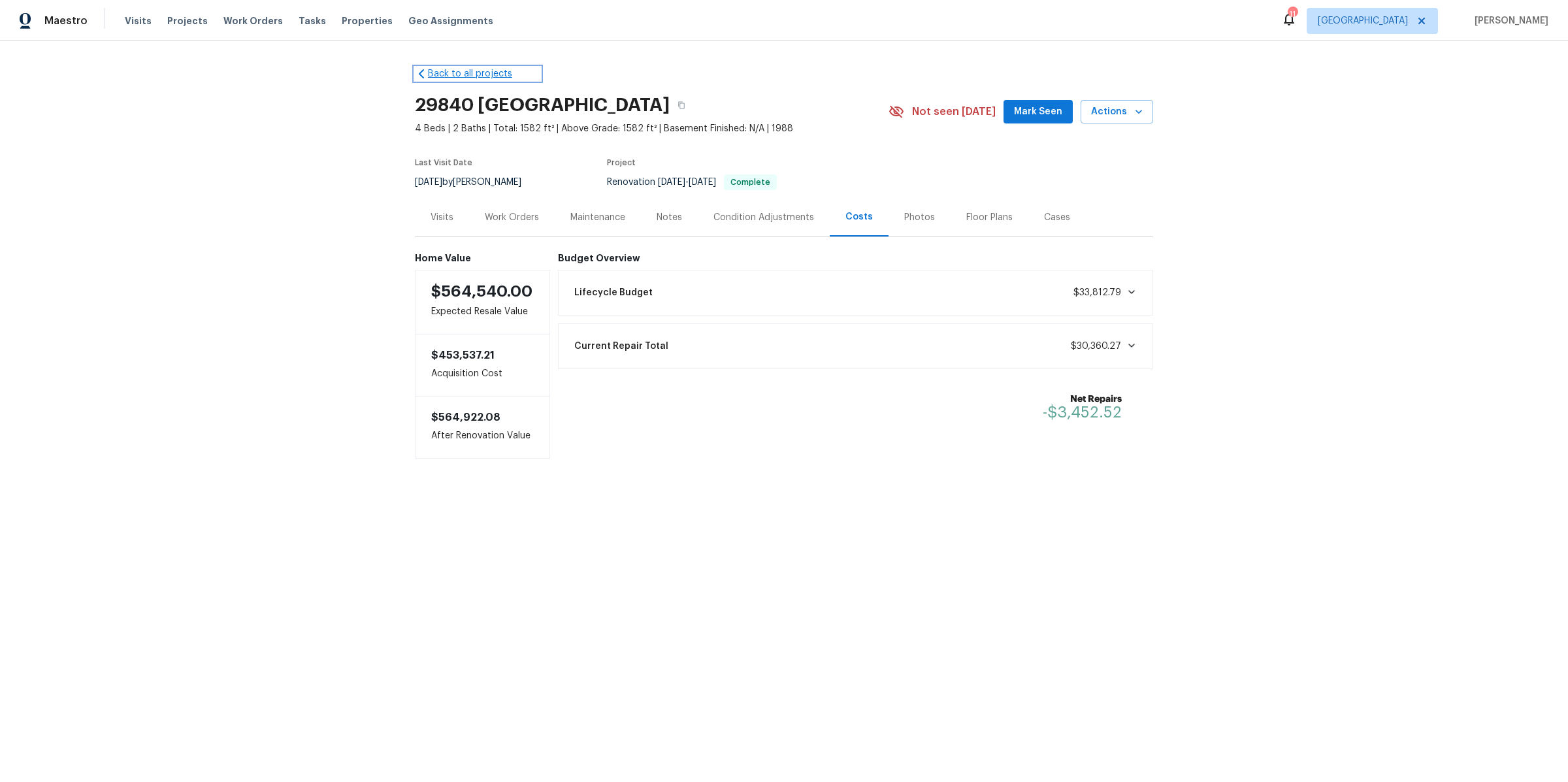
click at [427, 79] on link "Back to all projects" at bounding box center [477, 74] width 125 height 13
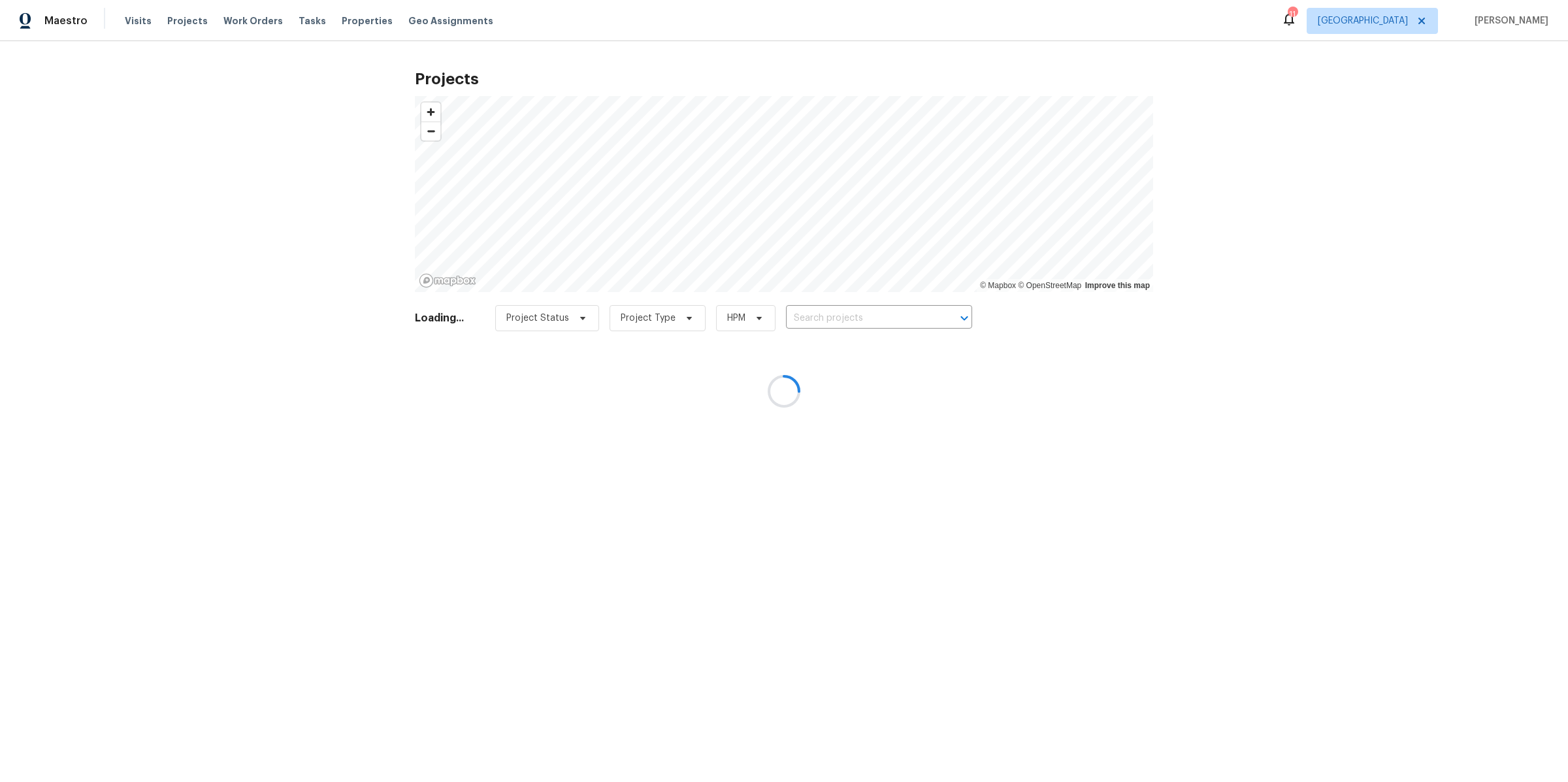
click at [834, 317] on div at bounding box center [784, 391] width 1568 height 782
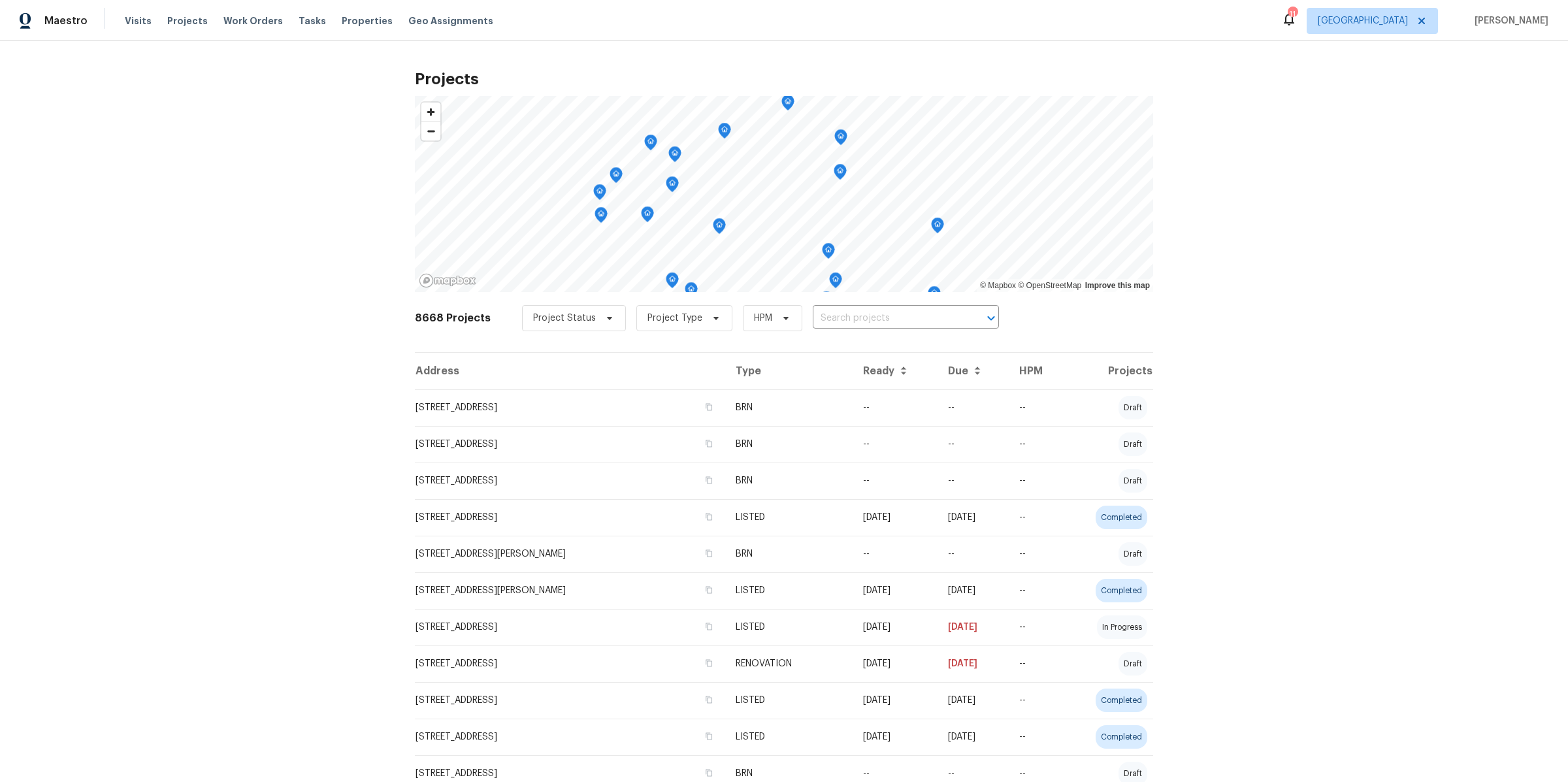
click at [834, 317] on input "text" at bounding box center [887, 318] width 150 height 20
type input "25707"
click at [875, 351] on li "25707 Pelion Rd, Menifee, CA 92584" at bounding box center [892, 347] width 189 height 21
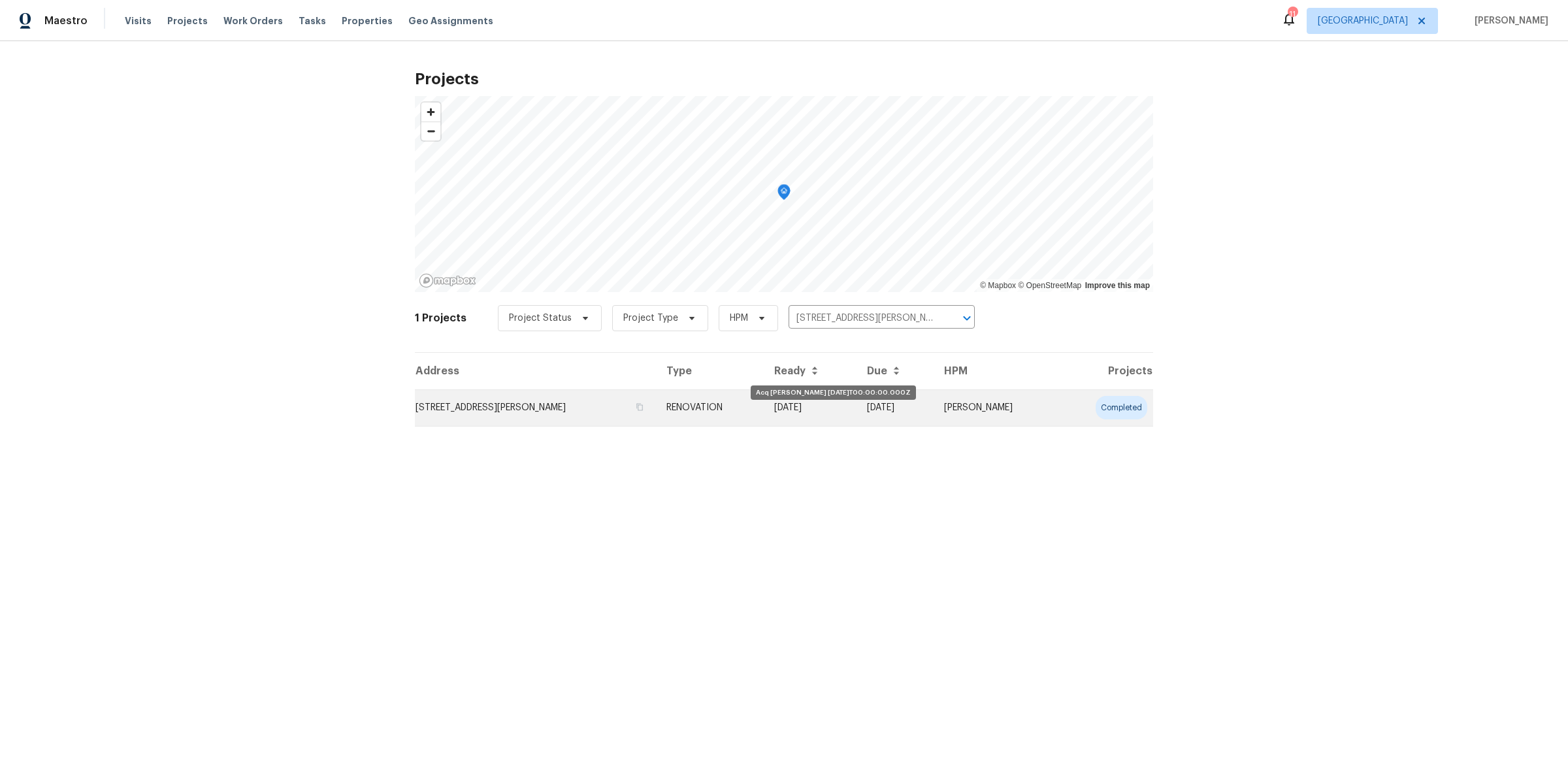
click at [831, 414] on td "08/27/25" at bounding box center [809, 407] width 92 height 37
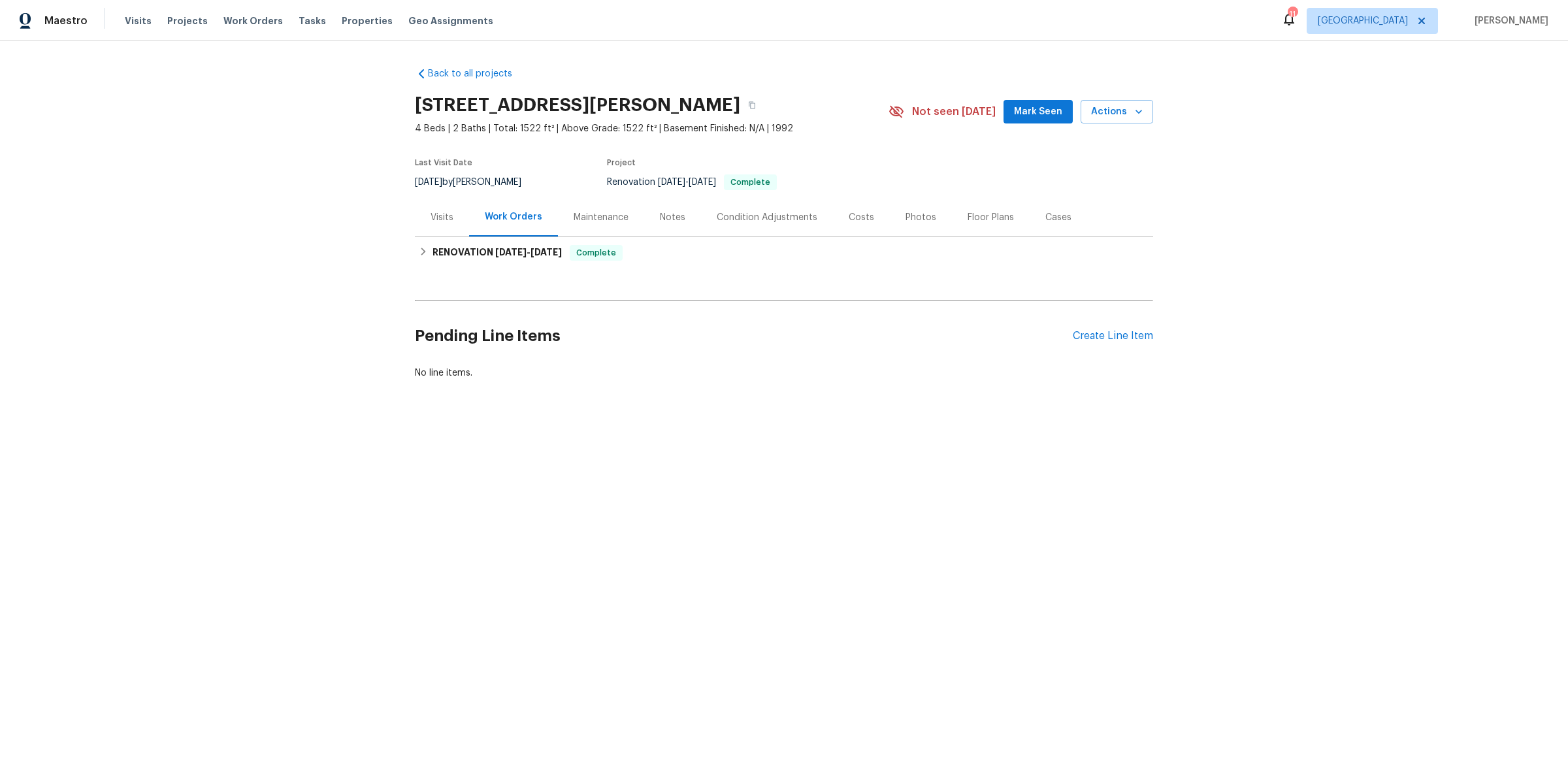
click at [906, 216] on div "Photos" at bounding box center [921, 218] width 31 height 13
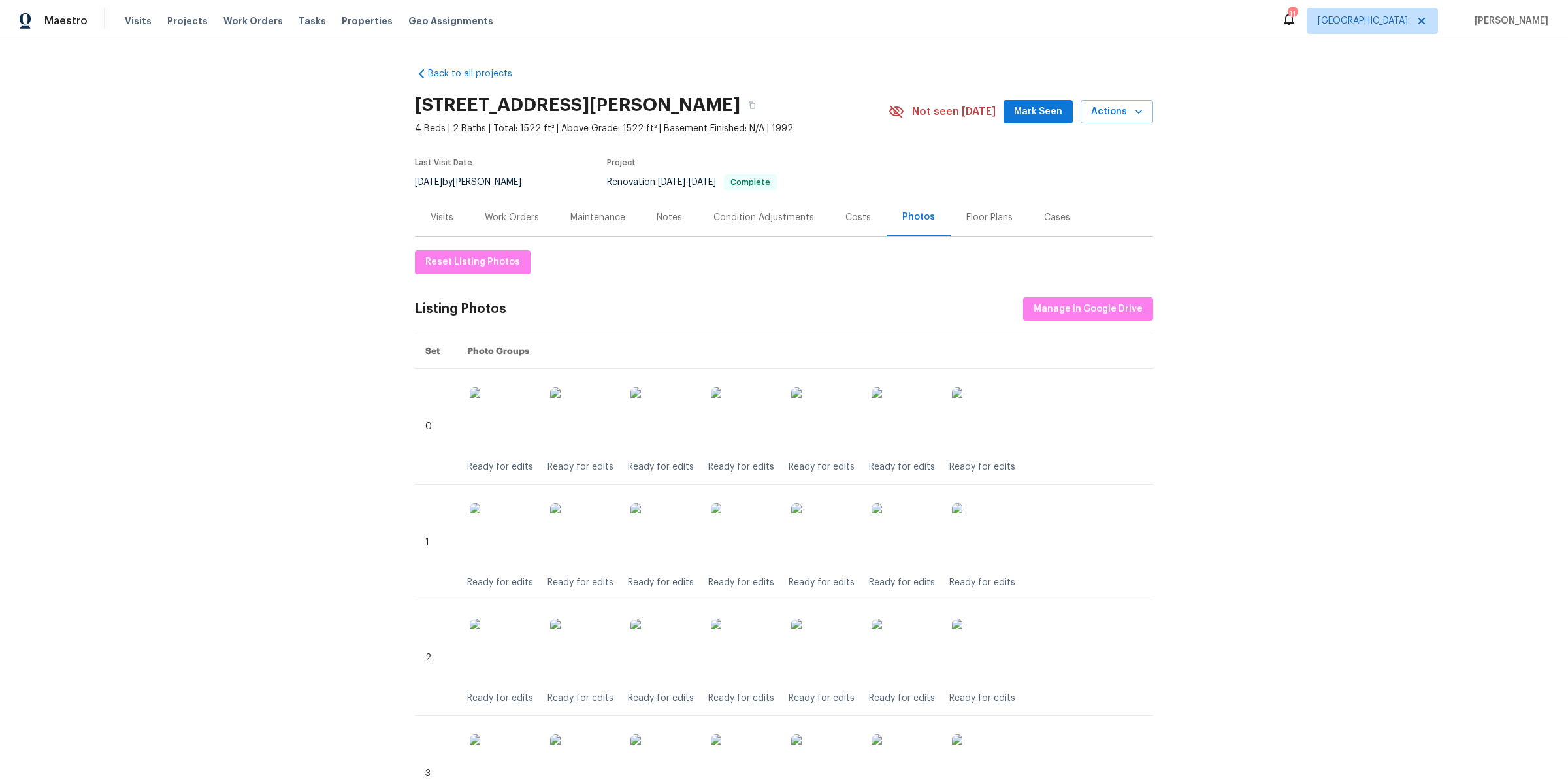
click at [846, 220] on div "Costs" at bounding box center [858, 218] width 25 height 13
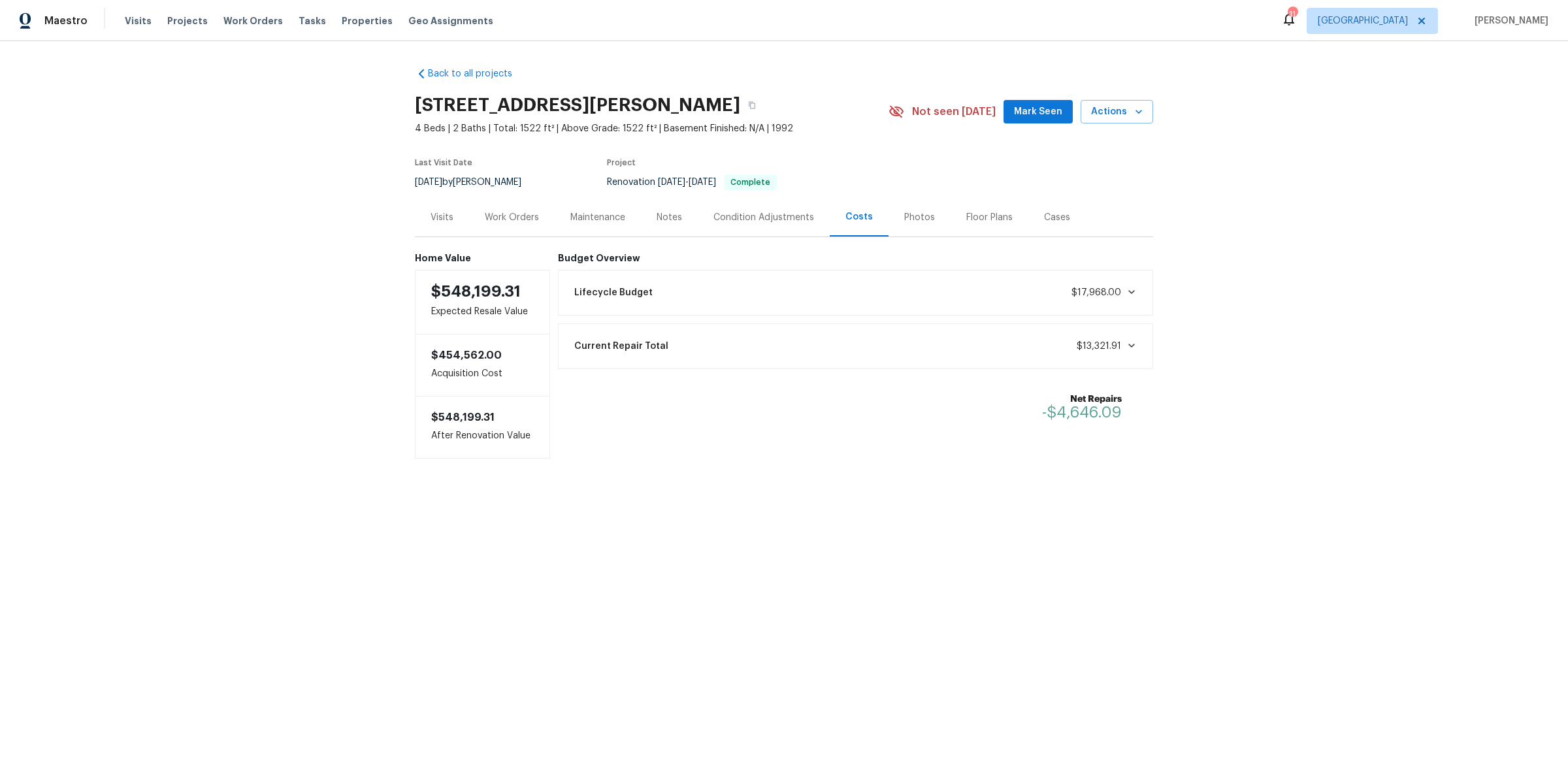
click at [669, 221] on div "Notes" at bounding box center [669, 218] width 25 height 13
